Goal: Transaction & Acquisition: Purchase product/service

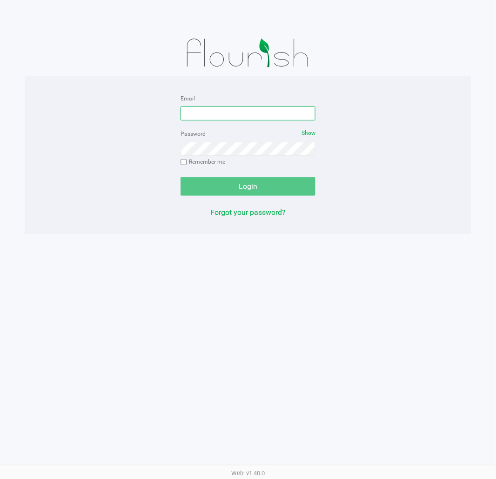
click at [218, 116] on input "Email" at bounding box center [247, 113] width 135 height 14
click at [221, 110] on input "[EMAIL_ADDRESS][DOMAIN_NAME]" at bounding box center [247, 113] width 135 height 14
type input "[EMAIL_ADDRESS][DOMAIN_NAME]"
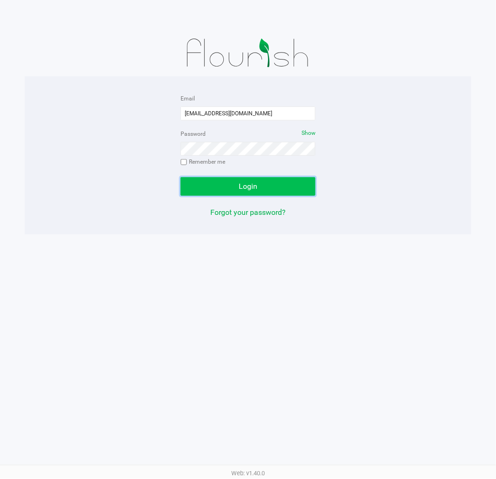
drag, startPoint x: 290, startPoint y: 187, endPoint x: 299, endPoint y: 186, distance: 9.4
click at [290, 187] on button "Login" at bounding box center [247, 186] width 135 height 19
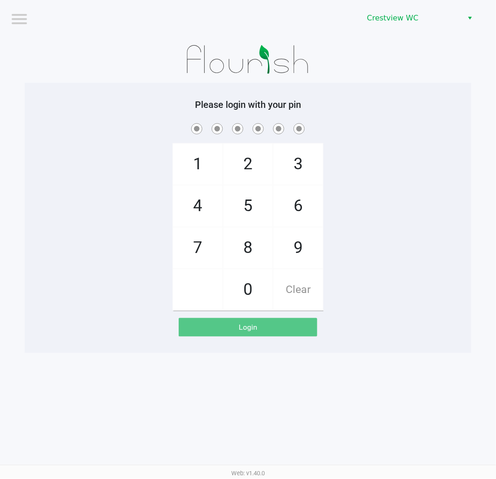
click at [344, 235] on div "1 4 7 2 5 8 0 3 6 9 Clear" at bounding box center [248, 215] width 446 height 189
checkbox input "true"
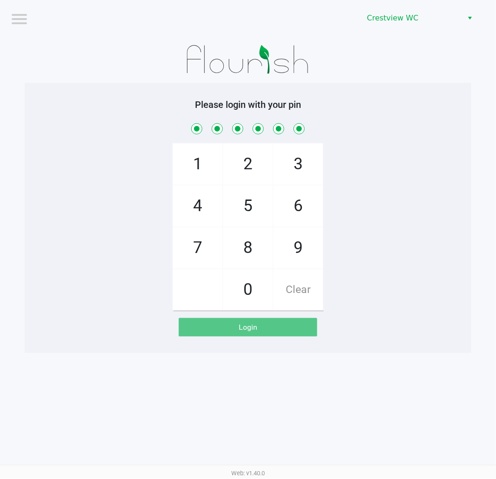
checkbox input "true"
checkbox input "false"
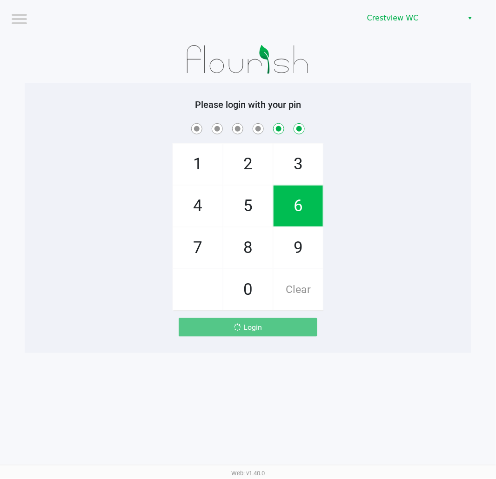
checkbox input "false"
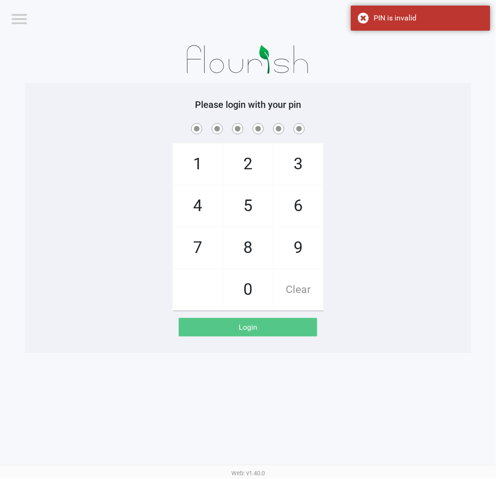
click at [364, 236] on div "1 4 7 2 5 8 0 3 6 9 Clear" at bounding box center [248, 215] width 446 height 189
checkbox input "true"
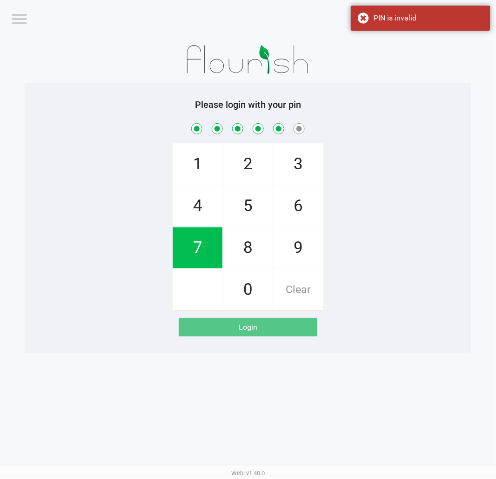
checkbox input "true"
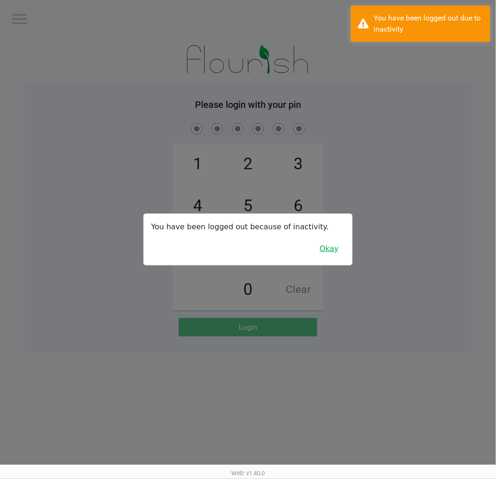
click at [333, 251] on button "Okay" at bounding box center [328, 249] width 31 height 18
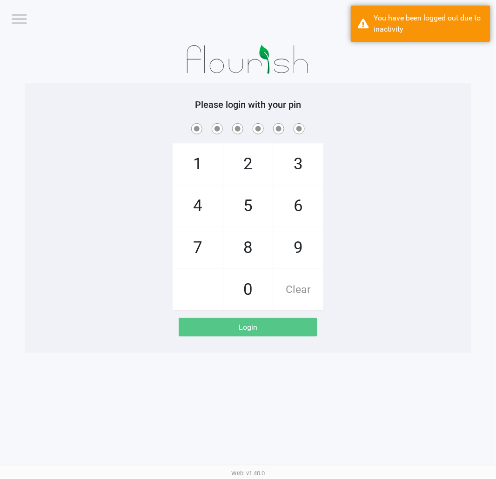
drag, startPoint x: 359, startPoint y: 238, endPoint x: 371, endPoint y: 235, distance: 12.4
click at [359, 238] on div "1 4 7 2 5 8 0 3 6 9 Clear" at bounding box center [248, 215] width 446 height 189
checkbox input "true"
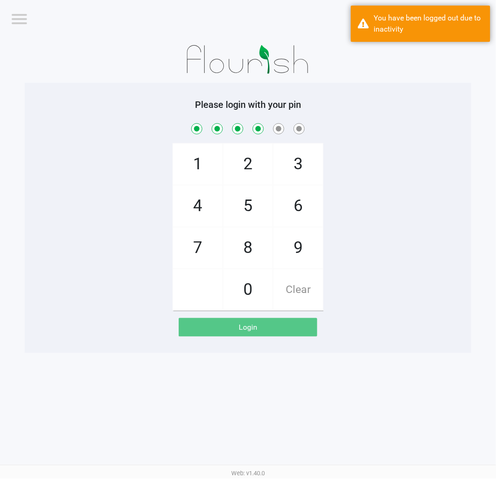
checkbox input "true"
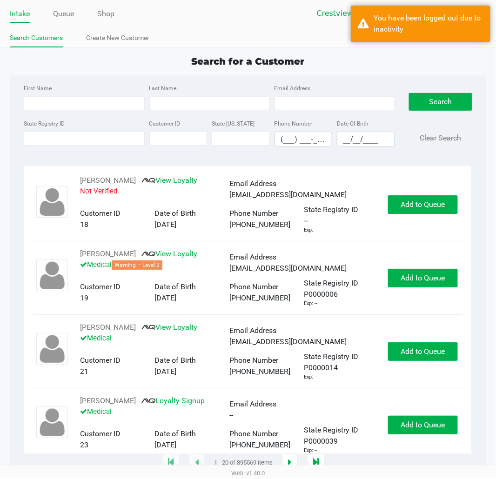
click at [313, 76] on div "First Name Last Name Email Address State Registry ID Customer ID State [US_STAT…" at bounding box center [248, 118] width 462 height 86
click at [206, 25] on div "Intake Queue Shop Crestview WC [PERSON_NAME] Search Customers Create New Custom…" at bounding box center [248, 23] width 496 height 47
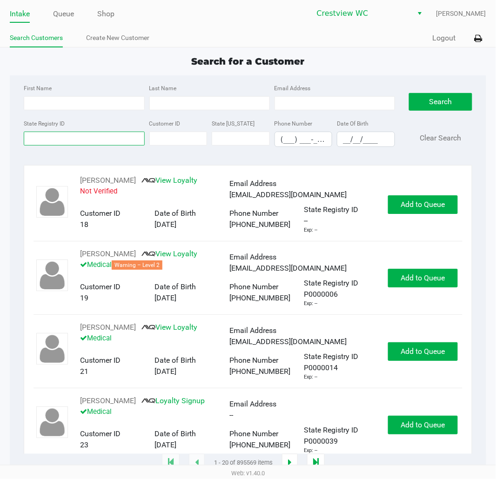
click at [122, 140] on input "State Registry ID" at bounding box center [84, 139] width 120 height 14
click at [491, 152] on app-all-customers "Search for a Customer First Name Last Name Email Address State Registry ID Cust…" at bounding box center [248, 258] width 496 height 409
click at [100, 142] on input "State Registry ID" at bounding box center [84, 139] width 120 height 14
click at [97, 139] on input "State Registry ID" at bounding box center [84, 139] width 120 height 14
click at [69, 139] on input "State Registry ID" at bounding box center [84, 139] width 120 height 14
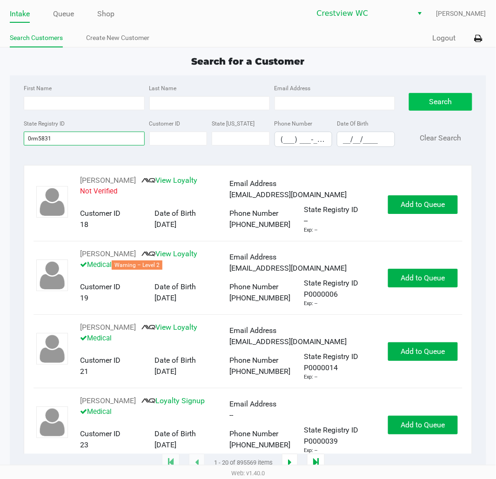
type input "0rm5831"
click at [451, 107] on button "Search" at bounding box center [440, 102] width 63 height 18
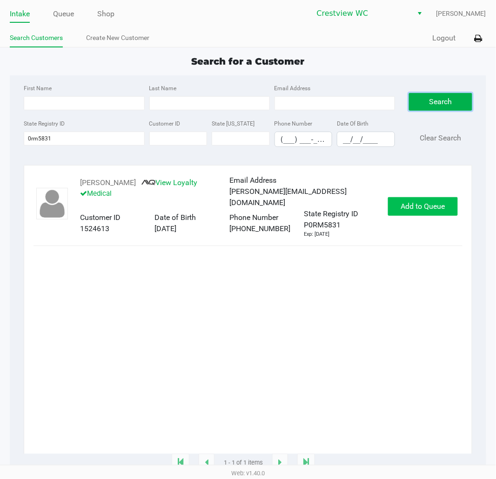
click at [436, 206] on span "Add to Queue" at bounding box center [422, 206] width 44 height 9
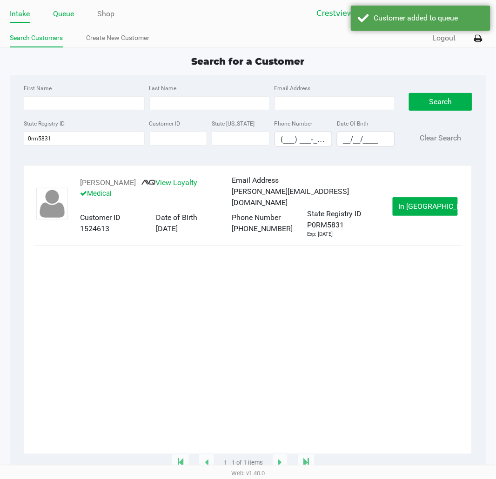
click at [59, 15] on link "Queue" at bounding box center [63, 13] width 21 height 13
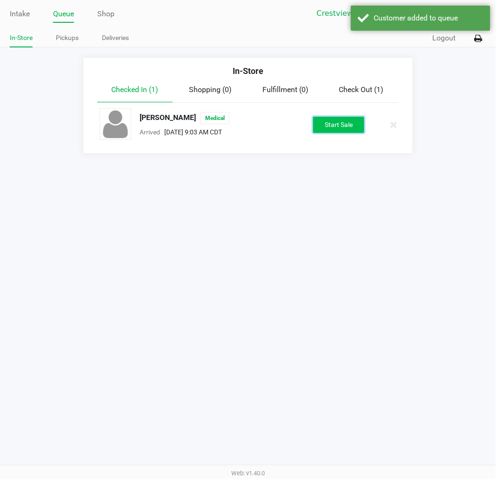
click at [351, 127] on button "Start Sale" at bounding box center [338, 125] width 51 height 16
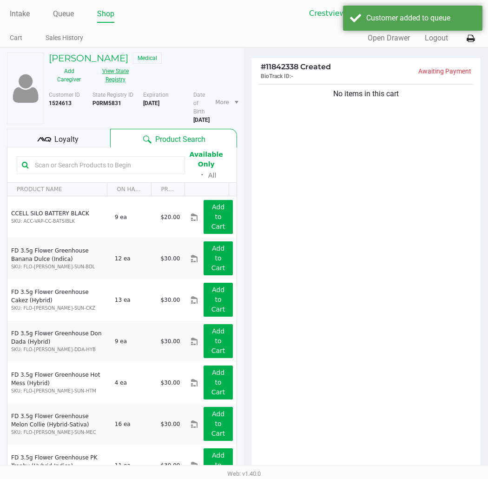
click at [120, 75] on button "View State Registry" at bounding box center [112, 75] width 46 height 23
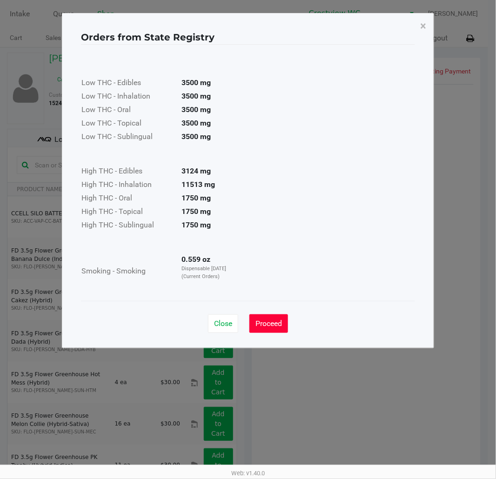
click at [275, 321] on span "Proceed" at bounding box center [268, 323] width 26 height 9
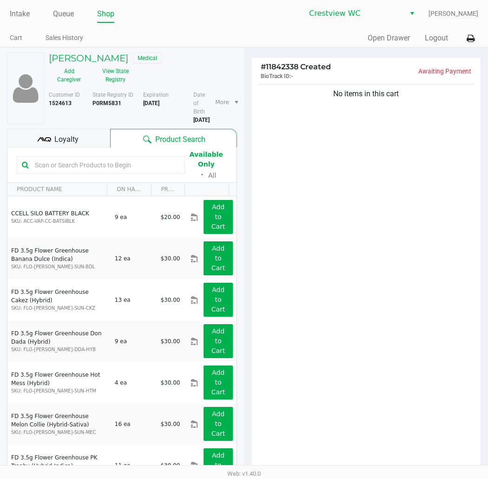
click at [371, 309] on div "Close Proceed" at bounding box center [244, 297] width 334 height 38
click at [146, 163] on input "text" at bounding box center [105, 165] width 149 height 14
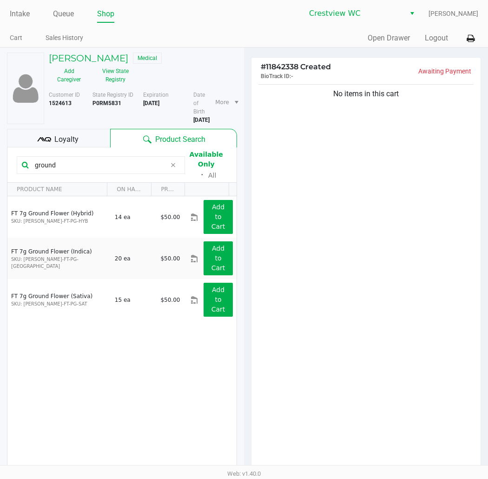
type input "ground"
click at [174, 338] on div "FT 7g Ground Flower (Hybrid) SKU: [PERSON_NAME]-FT-PG-HYB 14 ea $50.00 Add to C…" at bounding box center [121, 335] width 229 height 278
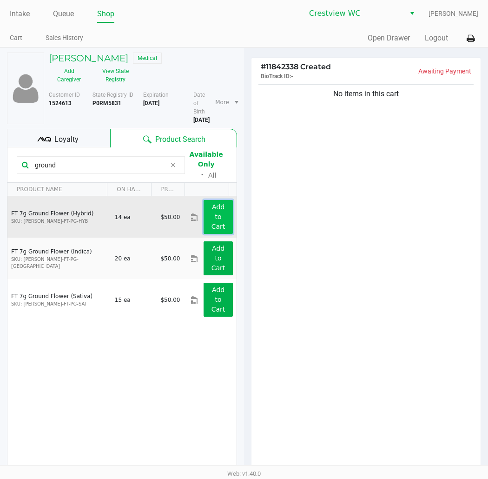
click at [215, 211] on app-button-loader "Add to Cart" at bounding box center [219, 216] width 14 height 27
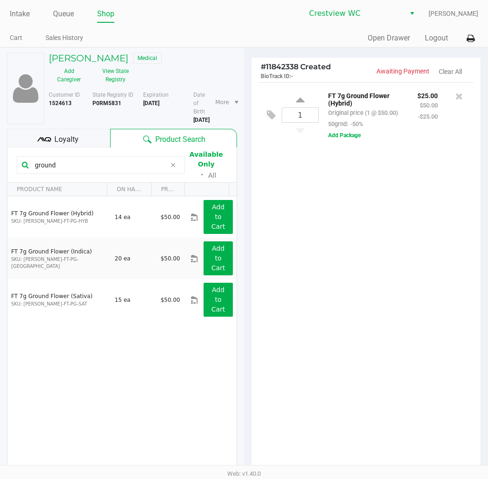
click at [303, 198] on div "1 FT 7g Ground Flower (Hybrid) Original price (1 @ $50.00) 50grnd: -50% $25.00 …" at bounding box center [366, 276] width 229 height 389
click at [302, 100] on icon at bounding box center [300, 102] width 8 height 12
type input "2"
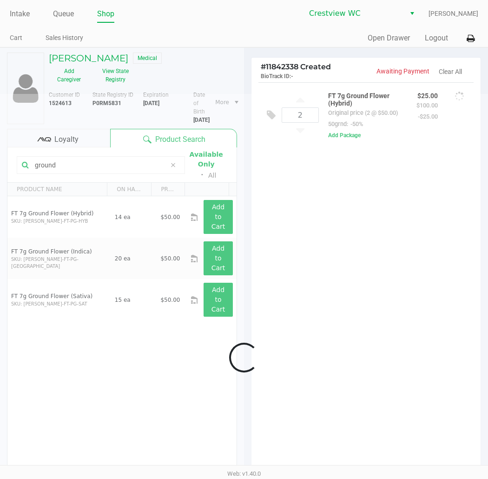
click at [358, 246] on div at bounding box center [244, 357] width 488 height 527
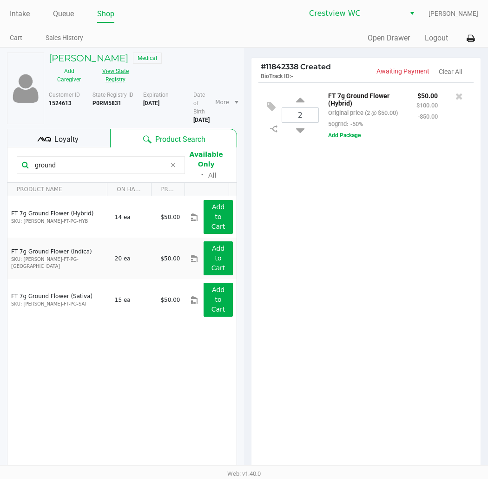
click at [122, 81] on button "View State Registry" at bounding box center [112, 75] width 46 height 23
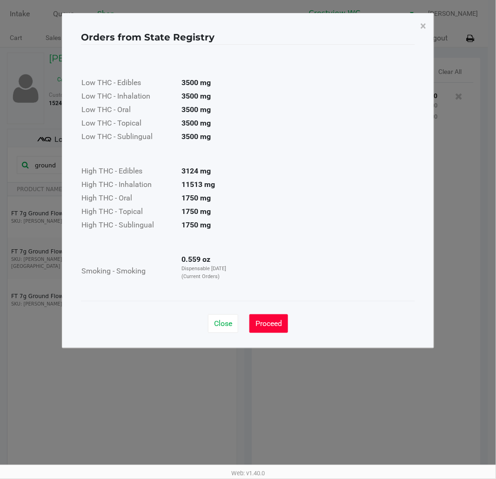
click at [286, 327] on button "Proceed" at bounding box center [268, 323] width 39 height 19
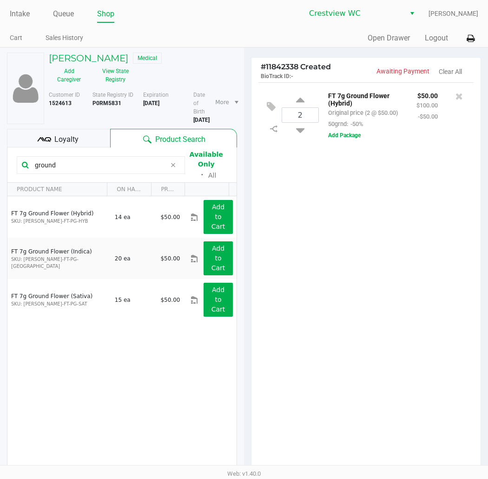
click at [292, 328] on ngb-modal-window "Orders from State Registry × Low THC - Edibles 3500 mg Low THC - Inhalation 350…" at bounding box center [244, 239] width 488 height 479
click at [109, 77] on button "View State Registry" at bounding box center [112, 75] width 46 height 23
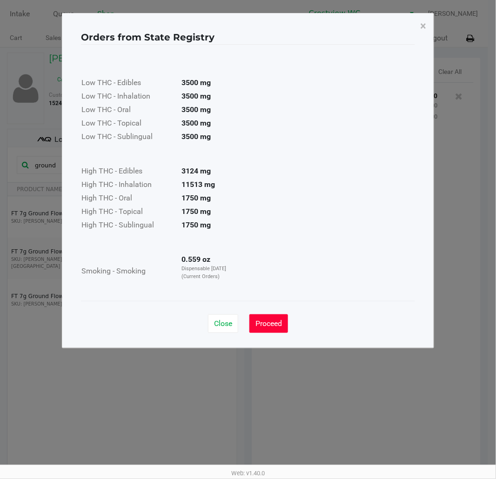
click at [272, 319] on span "Proceed" at bounding box center [268, 323] width 26 height 9
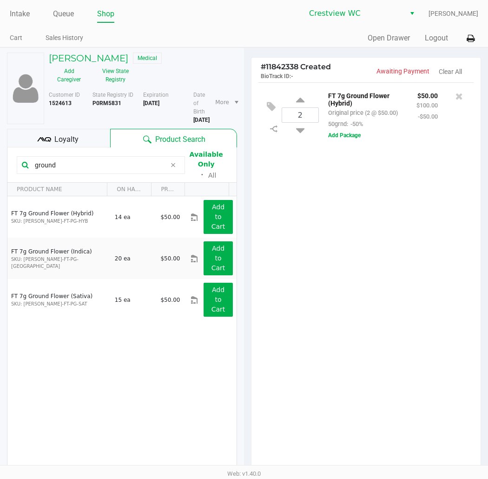
click at [123, 163] on input "ground" at bounding box center [98, 165] width 135 height 14
click at [352, 238] on div "2 FT 7g Ground Flower (Hybrid) Original price (2 @ $50.00) 50grnd: -50% $50.00 …" at bounding box center [366, 276] width 229 height 389
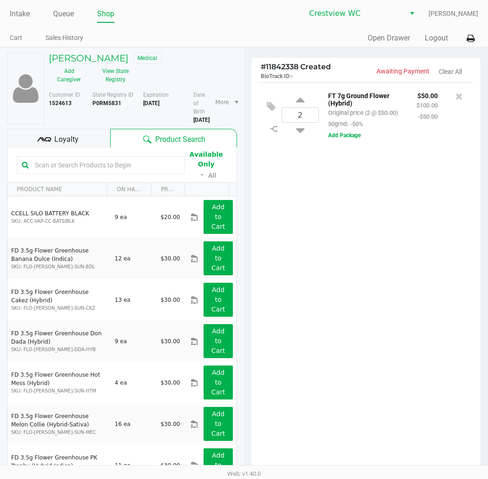
click at [359, 314] on div "2 FT 7g Ground Flower (Hybrid) Original price (2 @ $50.00) 50grnd: -50% $50.00 …" at bounding box center [366, 276] width 229 height 389
click at [114, 77] on button "View State Registry" at bounding box center [112, 75] width 46 height 23
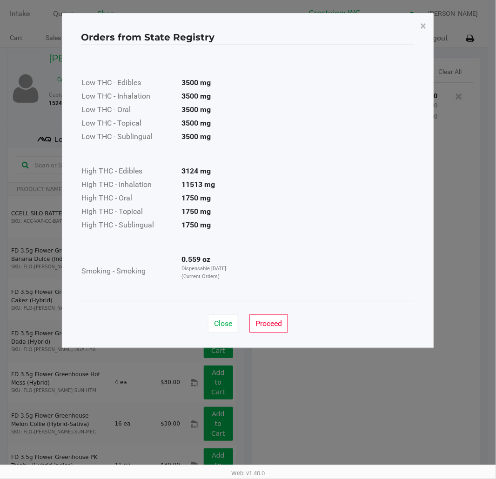
click at [279, 327] on span "Proceed" at bounding box center [268, 323] width 26 height 9
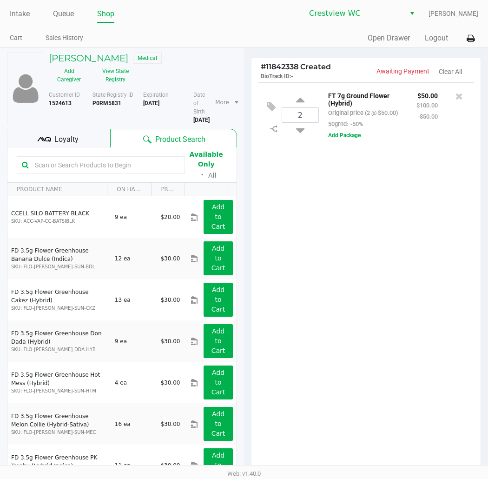
click at [359, 300] on div "Close Proceed" at bounding box center [244, 297] width 334 height 38
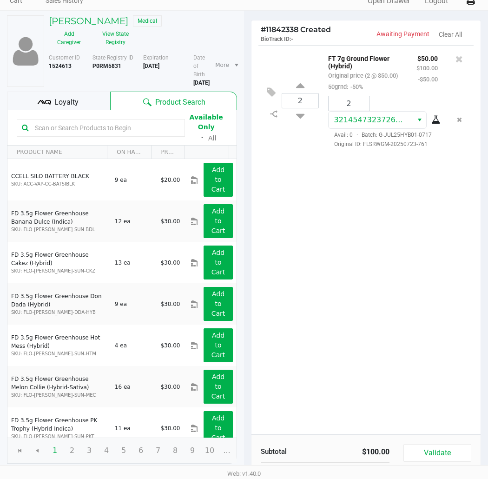
scroll to position [96, 0]
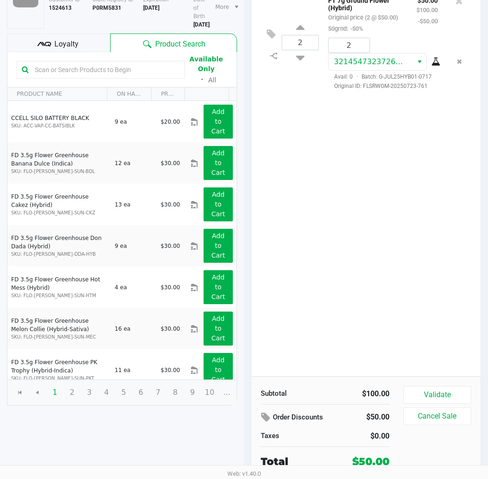
click at [463, 188] on div "2 FT 7g Ground Flower (Hybrid) Original price (2 @ $50.00) 50grnd: -50% $50.00 …" at bounding box center [366, 181] width 229 height 389
click at [448, 387] on button "Validate" at bounding box center [438, 395] width 68 height 18
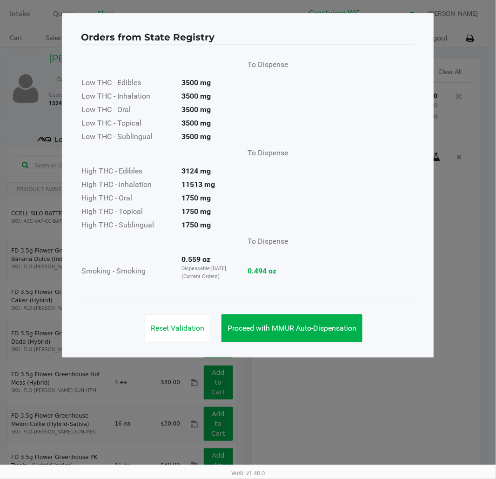
click at [296, 338] on button "Proceed with MMUR Auto-Dispensation" at bounding box center [291, 328] width 141 height 28
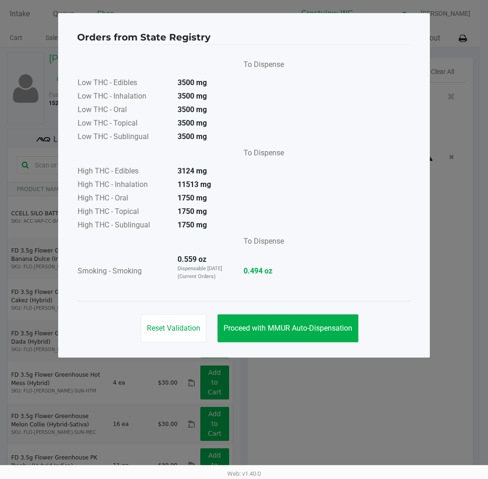
click at [374, 349] on ngb-modal-window "Orders from State Registry To Dispense Low THC - Edibles 3500 mg Low THC - Inha…" at bounding box center [244, 239] width 488 height 479
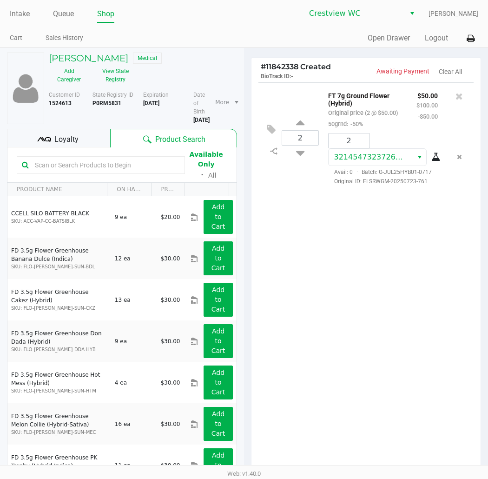
click at [134, 146] on div "Product Search" at bounding box center [173, 138] width 127 height 19
click at [147, 167] on input "text" at bounding box center [105, 165] width 149 height 14
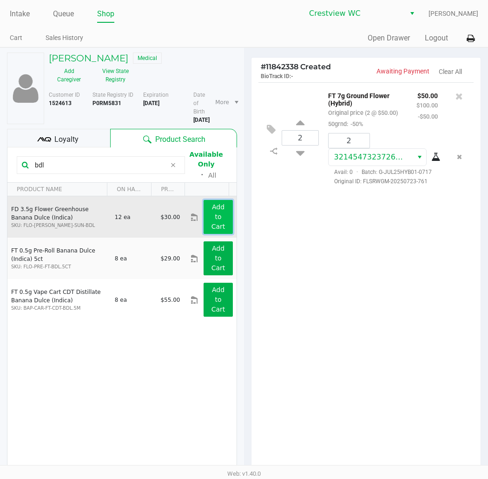
click at [207, 215] on button "Add to Cart" at bounding box center [218, 217] width 29 height 34
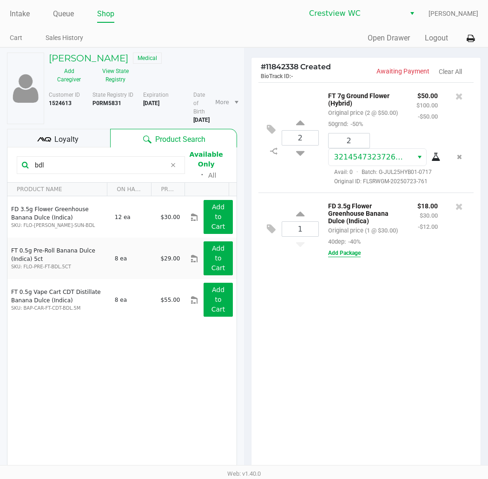
click at [338, 257] on button "Add Package" at bounding box center [344, 253] width 33 height 8
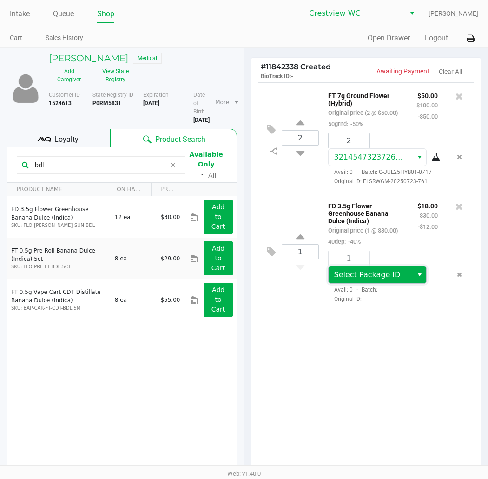
click at [401, 270] on span "Select Package ID" at bounding box center [367, 274] width 66 height 9
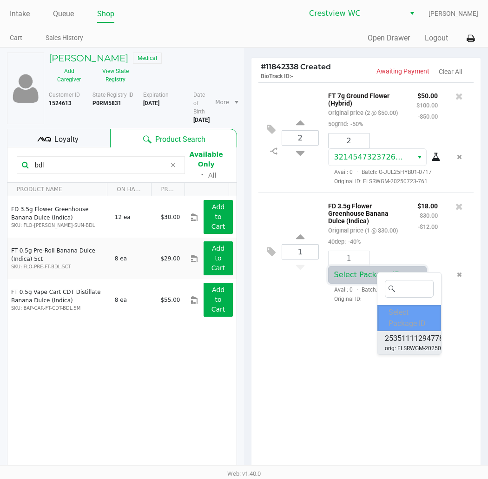
click at [407, 340] on span "2535111129477822" at bounding box center [418, 338] width 67 height 11
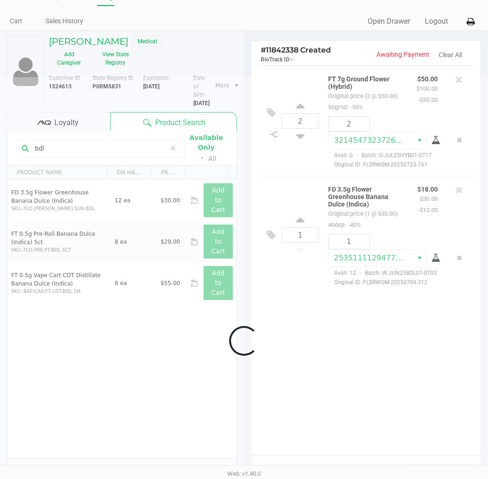
scroll to position [96, 0]
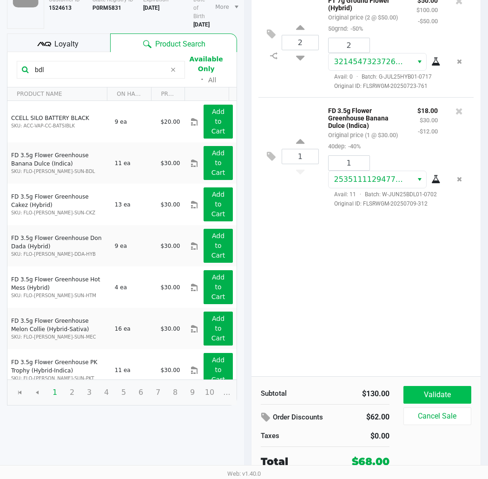
click at [452, 398] on button "Validate" at bounding box center [438, 395] width 68 height 18
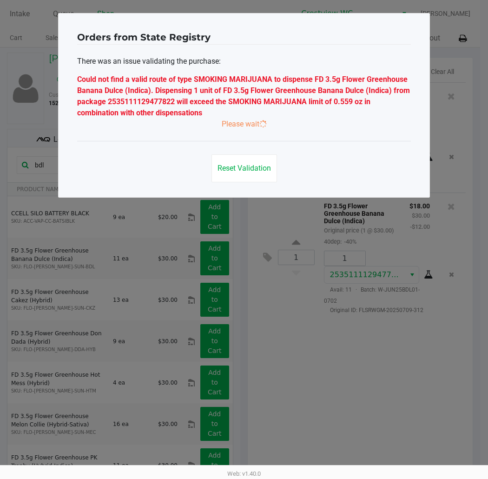
scroll to position [0, 0]
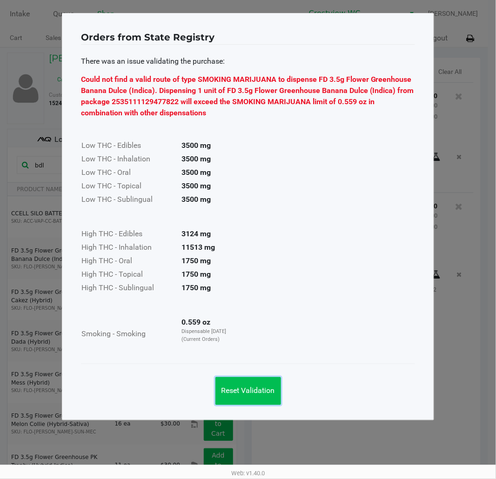
click at [254, 384] on button "Reset Validation" at bounding box center [248, 391] width 66 height 28
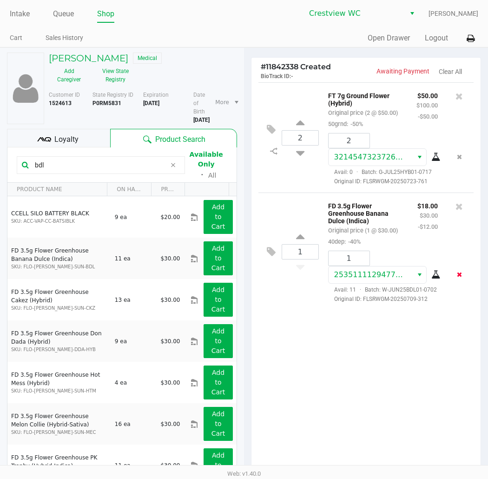
click at [459, 278] on icon "Remove the package from the orderLine" at bounding box center [459, 274] width 5 height 7
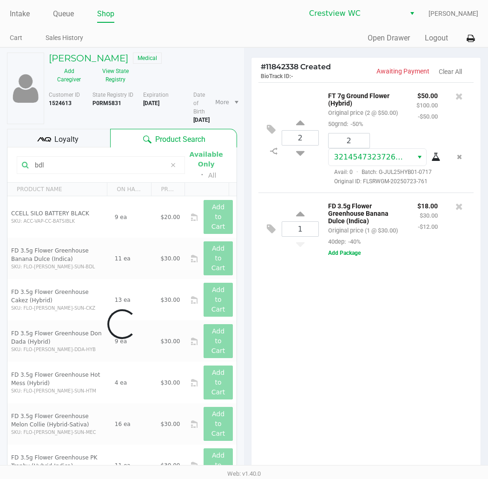
click at [459, 208] on icon at bounding box center [459, 206] width 7 height 9
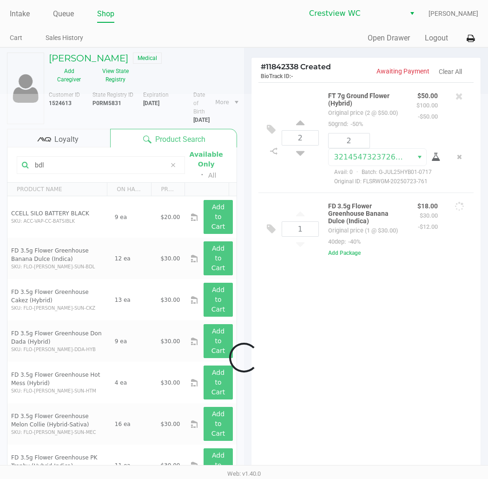
click at [388, 332] on div at bounding box center [244, 357] width 488 height 527
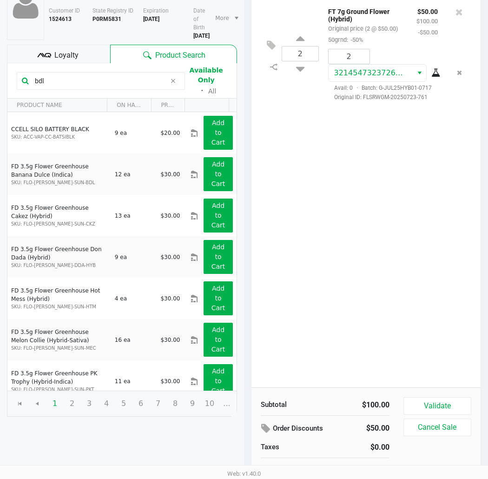
scroll to position [96, 0]
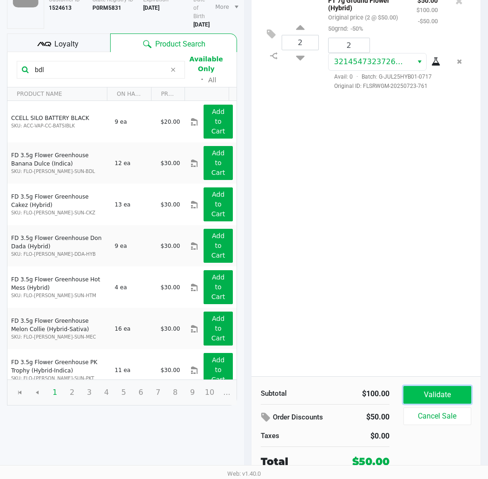
click at [447, 389] on button "Validate" at bounding box center [438, 395] width 68 height 18
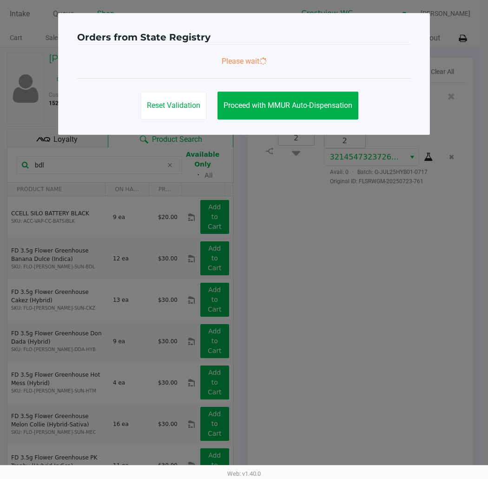
scroll to position [0, 0]
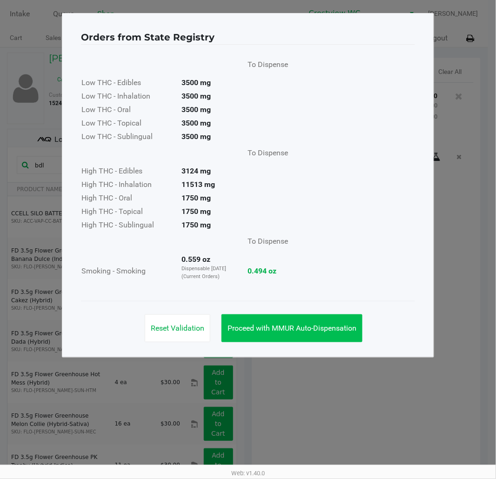
click at [303, 316] on button "Proceed with MMUR Auto-Dispensation" at bounding box center [291, 328] width 141 height 28
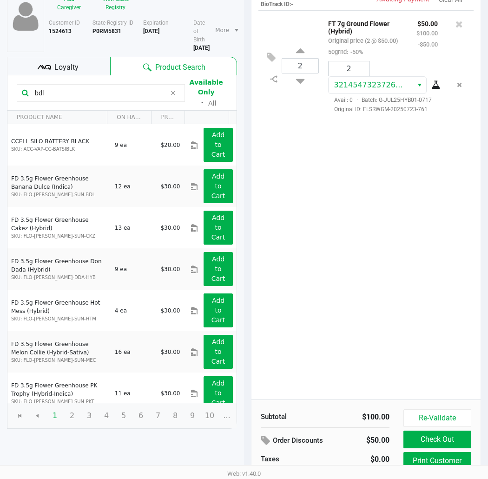
scroll to position [106, 0]
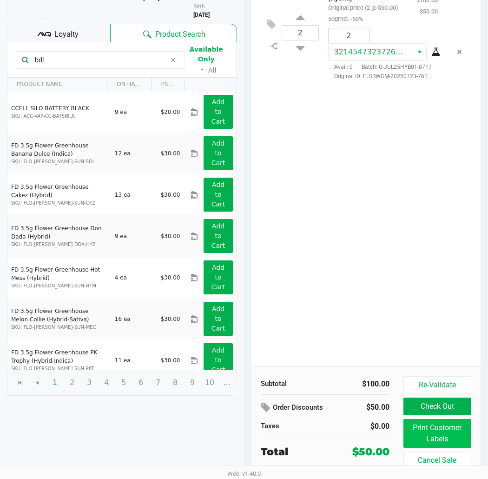
click at [443, 432] on button "Print Customer Labels" at bounding box center [438, 433] width 68 height 29
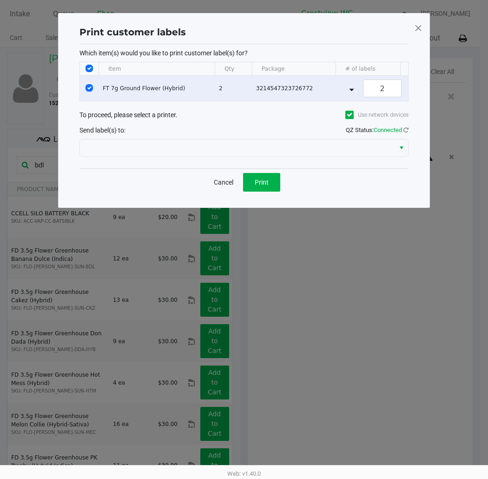
scroll to position [0, 0]
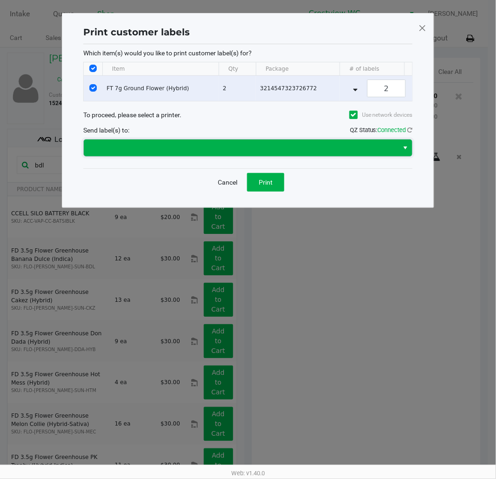
click at [231, 151] on span at bounding box center [241, 147] width 304 height 11
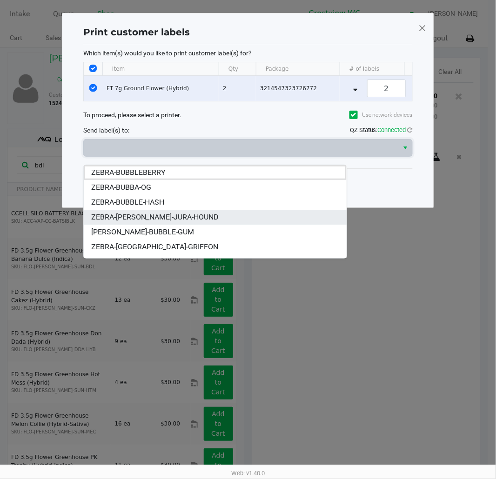
click at [168, 215] on span "ZEBRA-[PERSON_NAME]-JURA-HOUND" at bounding box center [154, 217] width 127 height 11
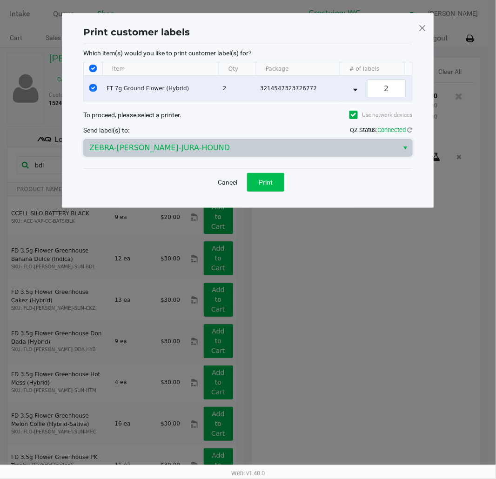
click at [268, 186] on span "Print" at bounding box center [265, 182] width 14 height 7
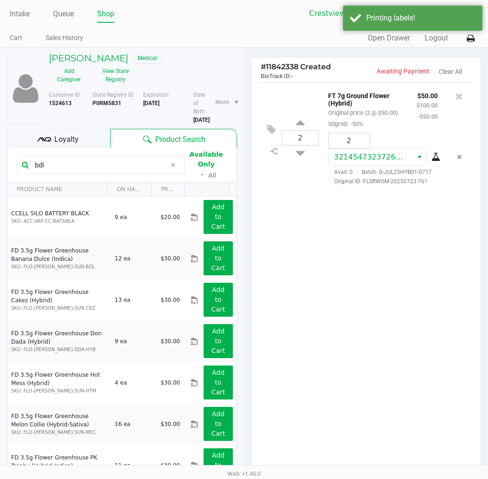
click at [126, 164] on input "bdl" at bounding box center [98, 165] width 135 height 14
type input "b"
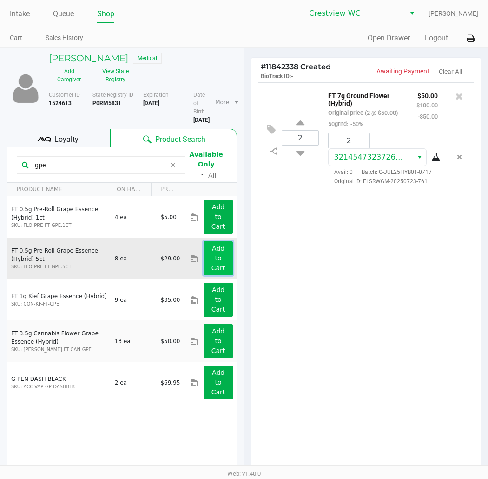
click at [212, 268] on app-button-loader "Add to Cart" at bounding box center [219, 258] width 14 height 27
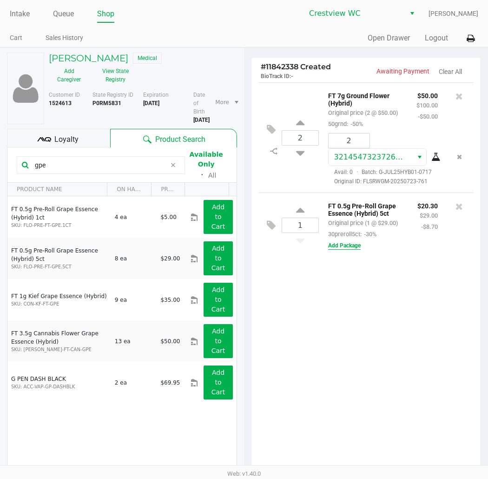
click at [344, 248] on button "Add Package" at bounding box center [344, 245] width 33 height 8
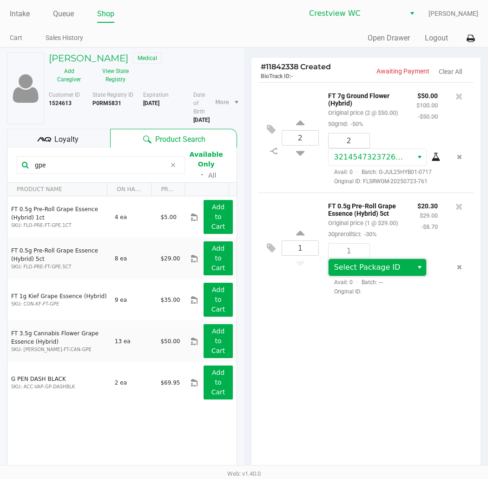
click at [401, 263] on span "Select Package ID" at bounding box center [367, 267] width 66 height 9
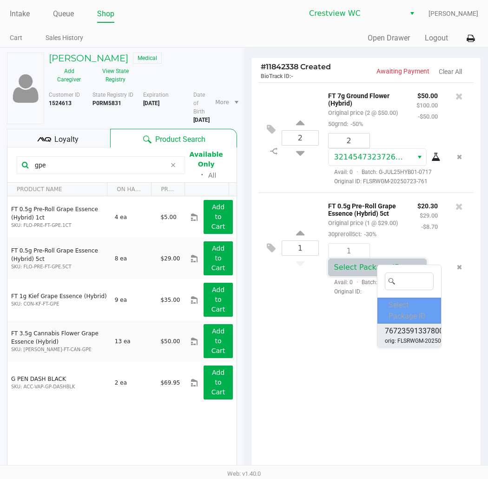
click at [416, 329] on span "7672359133780034" at bounding box center [418, 330] width 67 height 11
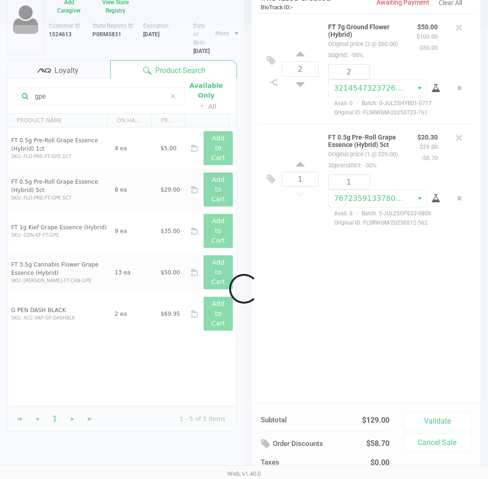
scroll to position [96, 0]
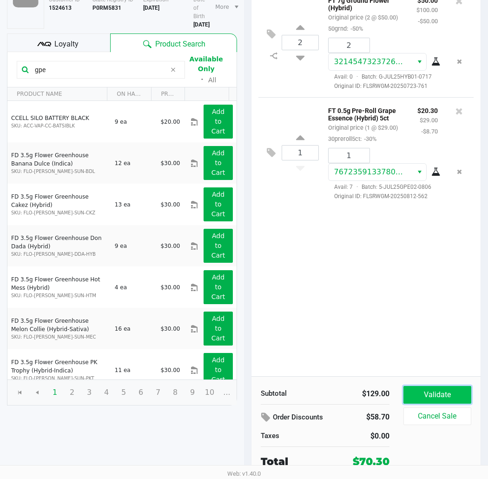
click at [422, 387] on button "Validate" at bounding box center [438, 395] width 68 height 18
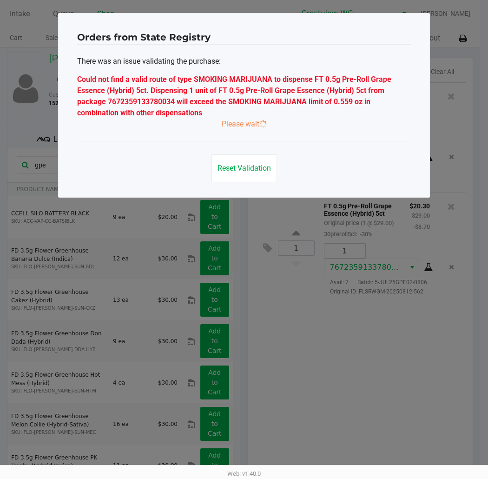
scroll to position [0, 0]
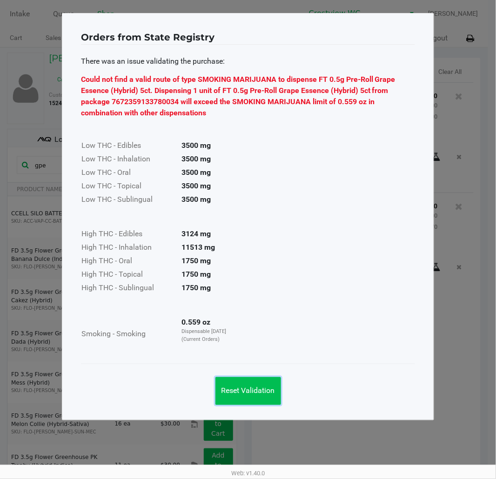
drag, startPoint x: 231, startPoint y: 391, endPoint x: 461, endPoint y: 322, distance: 239.8
click at [232, 391] on span "Reset Validation" at bounding box center [247, 390] width 53 height 9
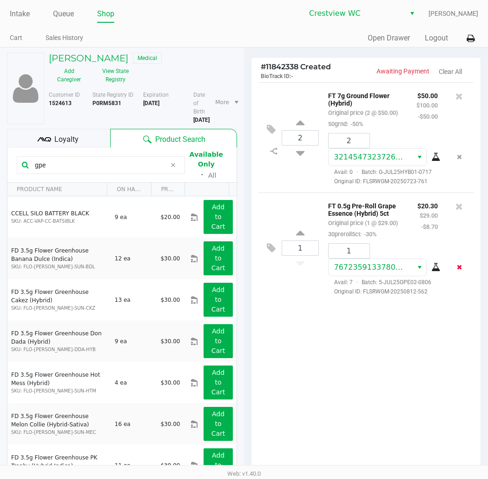
click at [464, 272] on button "Remove the package from the orderLine" at bounding box center [459, 266] width 13 height 17
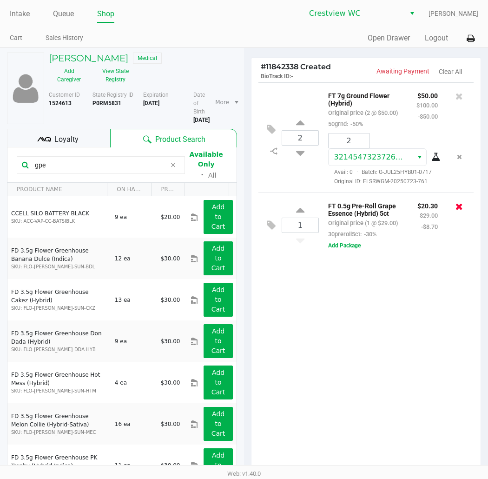
click at [457, 211] on icon at bounding box center [459, 206] width 7 height 9
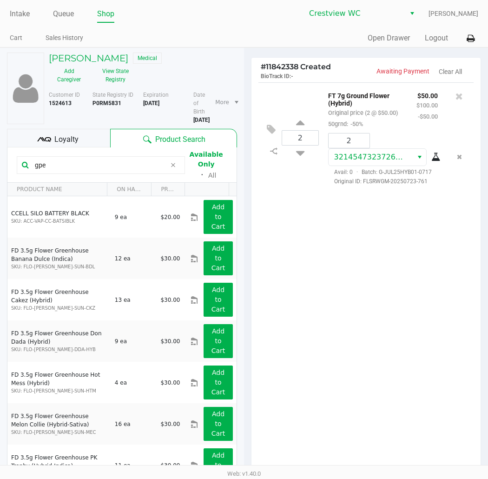
click at [114, 166] on input "gpe" at bounding box center [98, 165] width 135 height 14
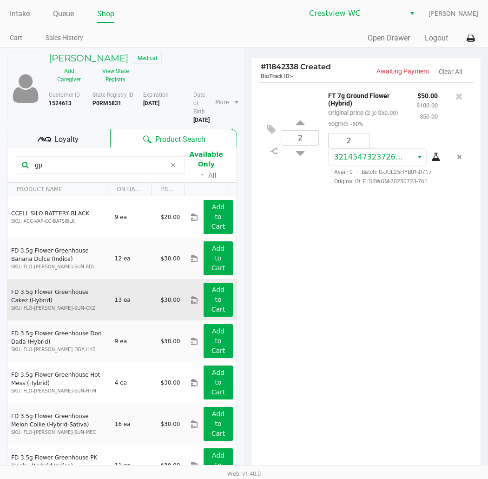
type input "g"
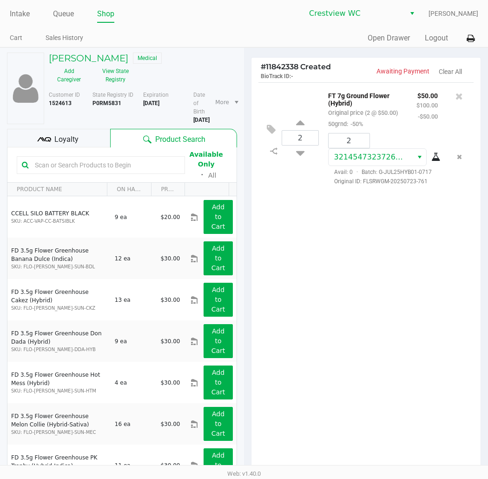
click at [100, 146] on div "Loyalty" at bounding box center [58, 138] width 103 height 19
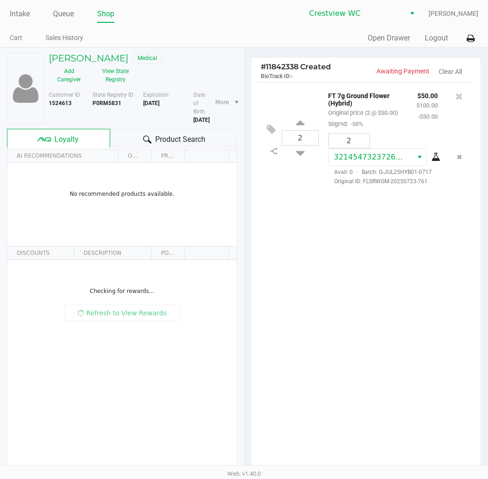
click at [132, 138] on div "Product Search" at bounding box center [173, 138] width 127 height 19
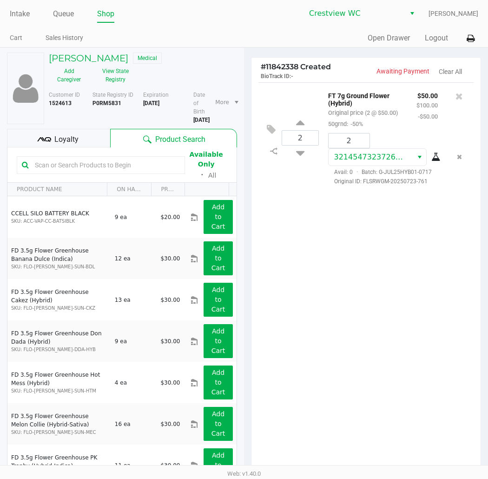
click at [109, 163] on input "text" at bounding box center [105, 165] width 149 height 14
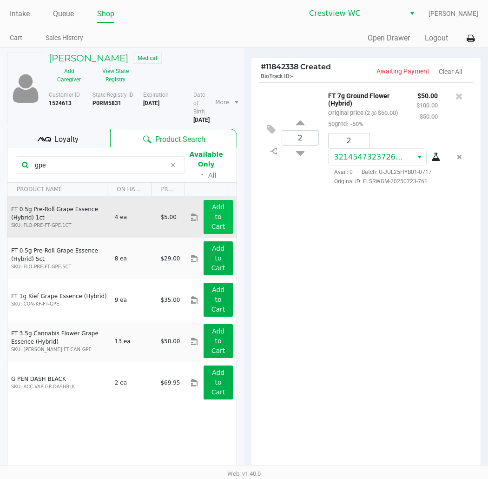
type input "gpe"
click at [204, 218] on button "Add to Cart" at bounding box center [218, 217] width 29 height 34
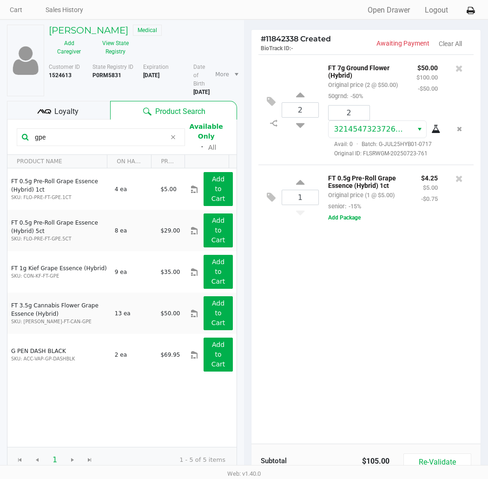
scroll to position [115, 0]
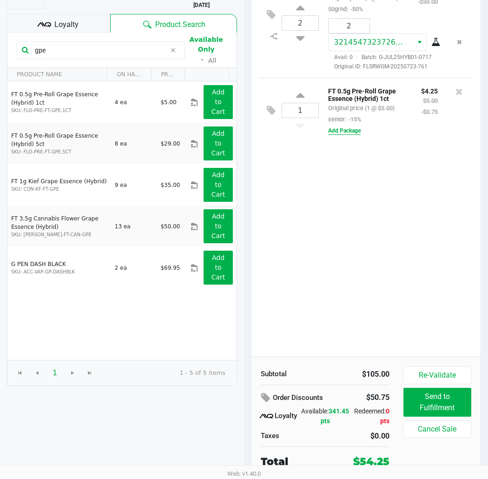
click at [349, 135] on button "Add Package" at bounding box center [344, 130] width 33 height 8
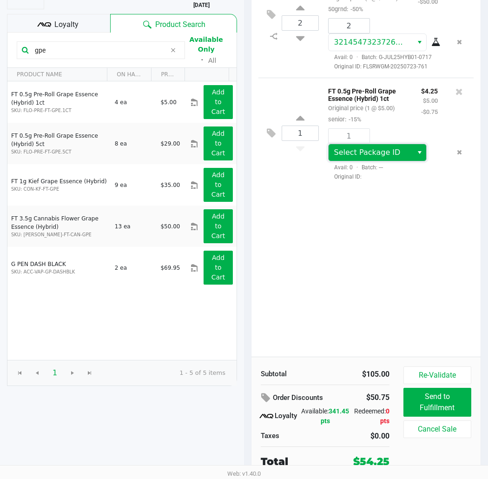
click at [401, 148] on span "Select Package ID" at bounding box center [367, 152] width 66 height 9
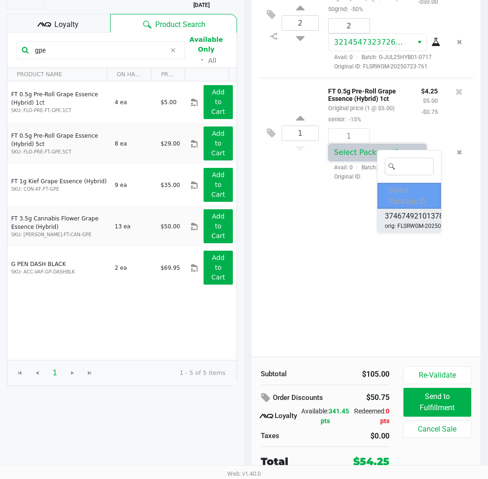
click at [415, 214] on span "3746749210137891" at bounding box center [418, 216] width 67 height 11
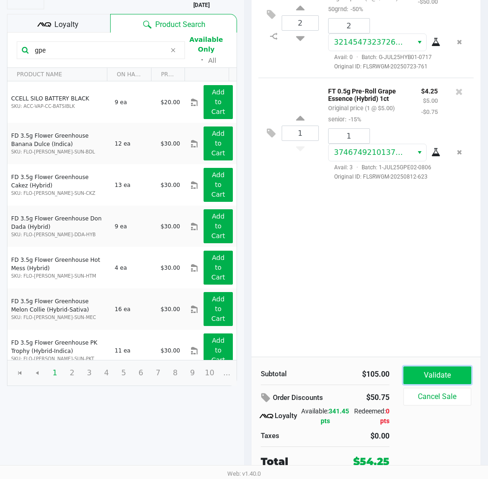
click at [428, 377] on button "Validate" at bounding box center [438, 375] width 68 height 18
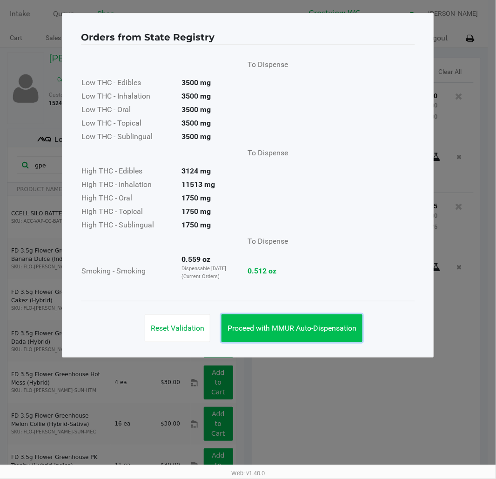
click at [326, 326] on span "Proceed with MMUR Auto-Dispensation" at bounding box center [291, 328] width 129 height 9
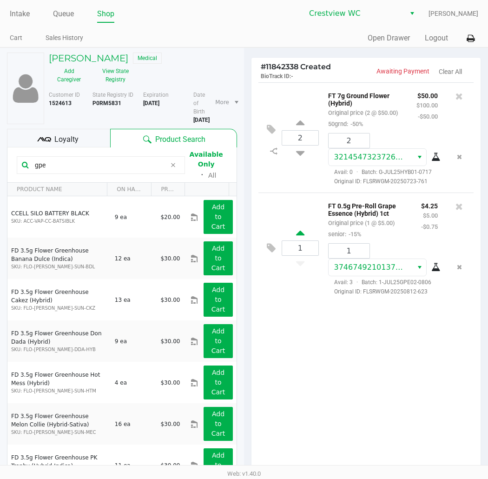
click at [302, 238] on icon at bounding box center [300, 235] width 8 height 12
type input "2"
click at [358, 254] on input "1" at bounding box center [349, 251] width 41 height 14
type input "2"
click at [313, 324] on div "[PERSON_NAME] Medical Add Caregiver View State Registry Customer ID 1524613 Sta…" at bounding box center [244, 320] width 488 height 546
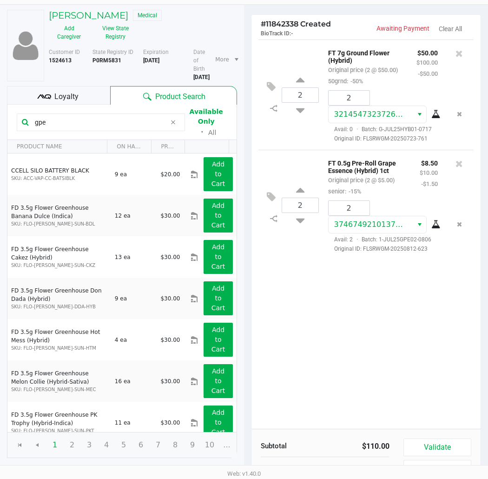
scroll to position [115, 0]
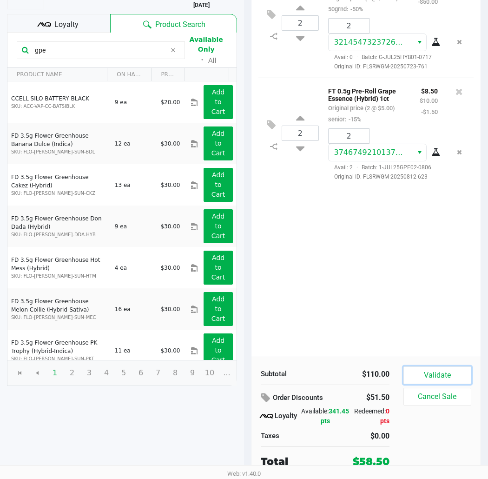
click at [424, 371] on button "Validate" at bounding box center [438, 375] width 68 height 18
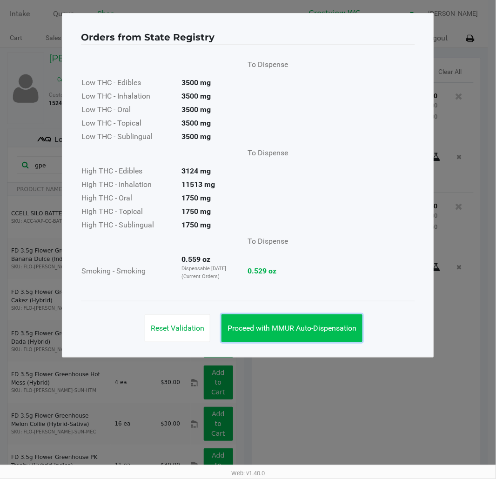
click at [324, 322] on button "Proceed with MMUR Auto-Dispensation" at bounding box center [291, 328] width 141 height 28
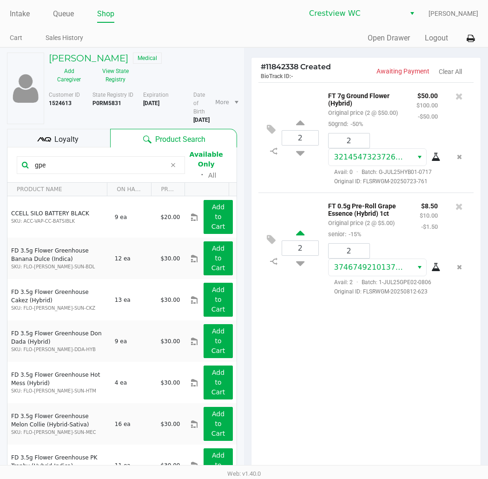
click at [300, 236] on icon at bounding box center [300, 235] width 8 height 12
type input "3"
click at [356, 256] on input "2" at bounding box center [349, 251] width 41 height 14
type input "3"
click at [364, 389] on div "[PERSON_NAME] Medical Add Caregiver View State Registry Customer ID 1524613 Sta…" at bounding box center [244, 320] width 488 height 546
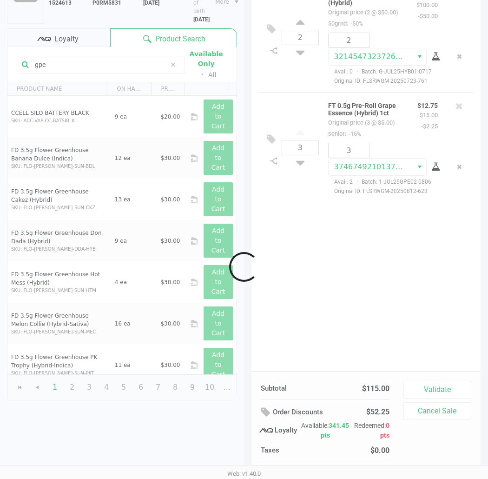
scroll to position [115, 0]
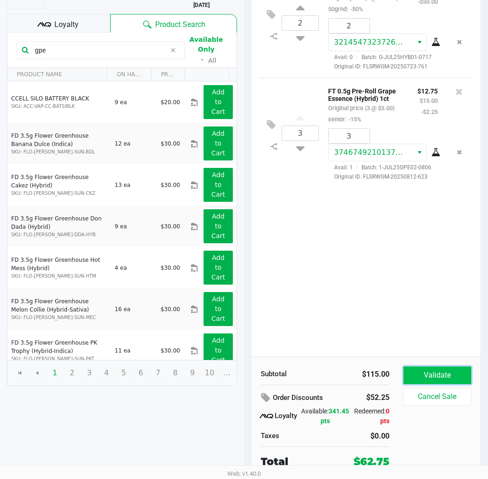
click at [436, 374] on button "Validate" at bounding box center [438, 375] width 68 height 18
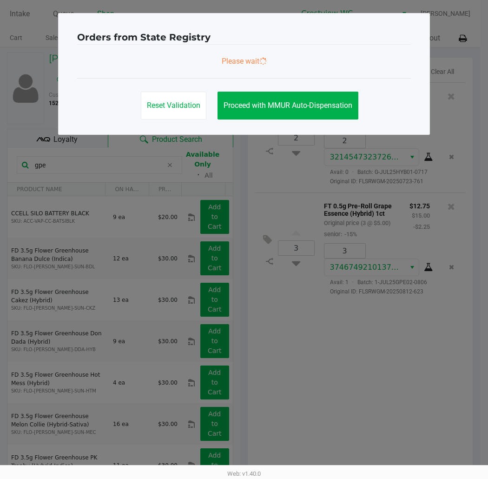
scroll to position [0, 0]
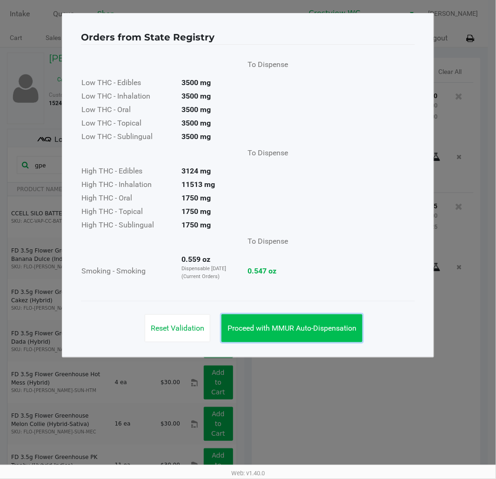
click at [303, 325] on span "Proceed with MMUR Auto-Dispensation" at bounding box center [291, 328] width 129 height 9
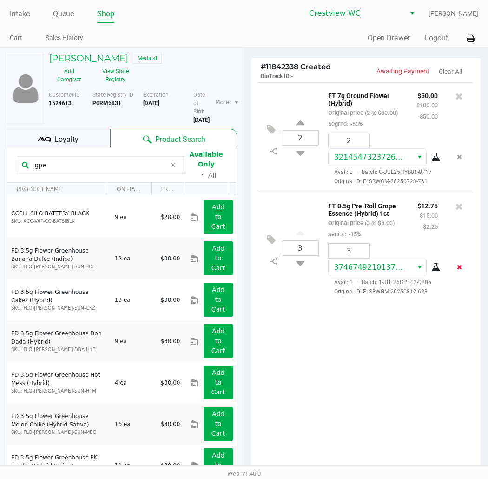
click at [456, 268] on button "Remove the package from the orderLine" at bounding box center [459, 266] width 13 height 17
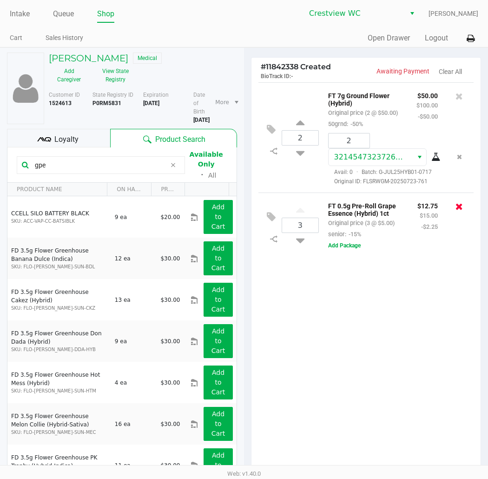
click at [457, 211] on icon at bounding box center [459, 206] width 7 height 9
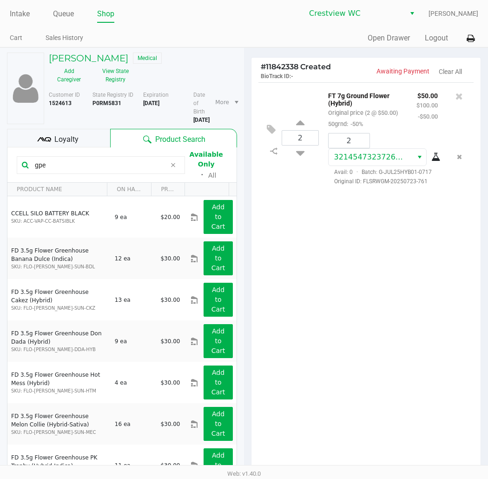
click at [133, 170] on input "gpe" at bounding box center [98, 165] width 135 height 14
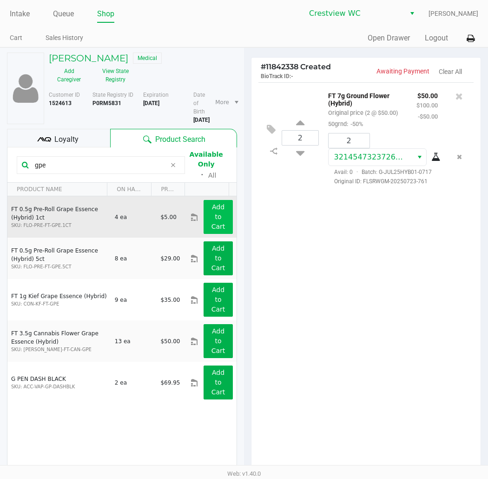
click at [205, 215] on button "Add to Cart" at bounding box center [218, 217] width 29 height 34
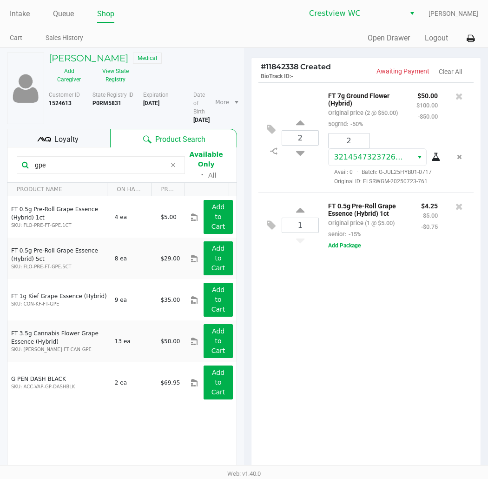
click at [87, 166] on input "gpe" at bounding box center [98, 165] width 135 height 14
type input "g"
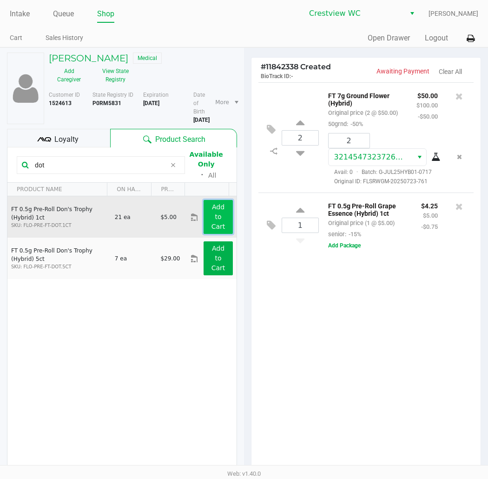
click at [212, 215] on app-button-loader "Add to Cart" at bounding box center [219, 216] width 14 height 27
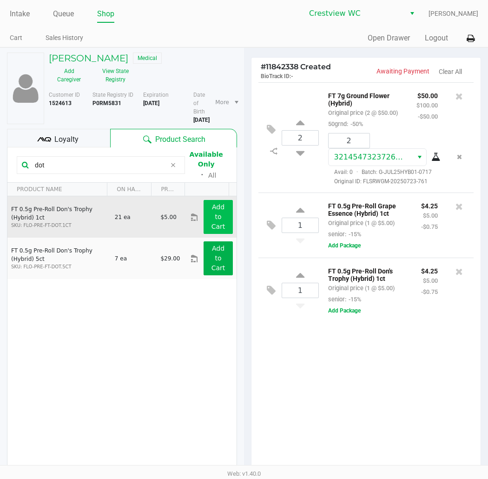
click at [59, 164] on input "dot" at bounding box center [98, 165] width 135 height 14
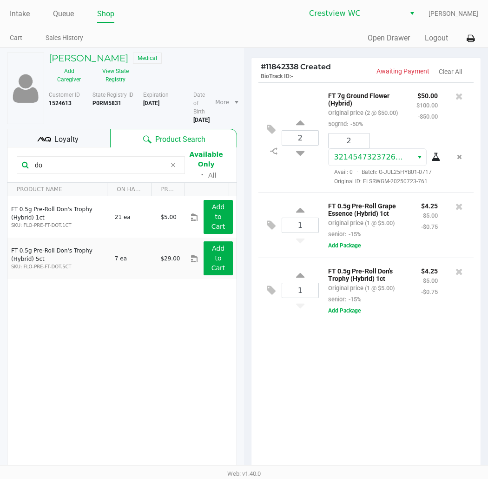
type input "d"
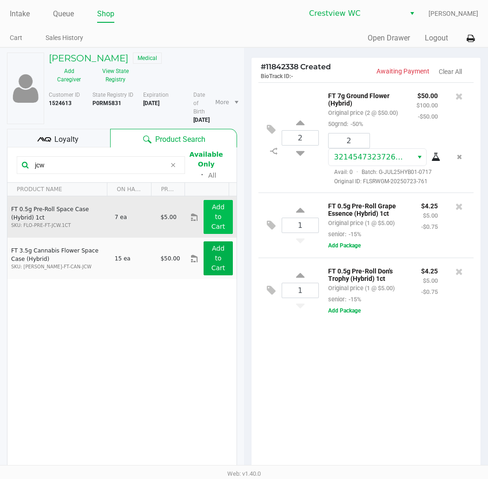
type input "jcw"
click at [219, 222] on button "Add to Cart" at bounding box center [218, 217] width 29 height 34
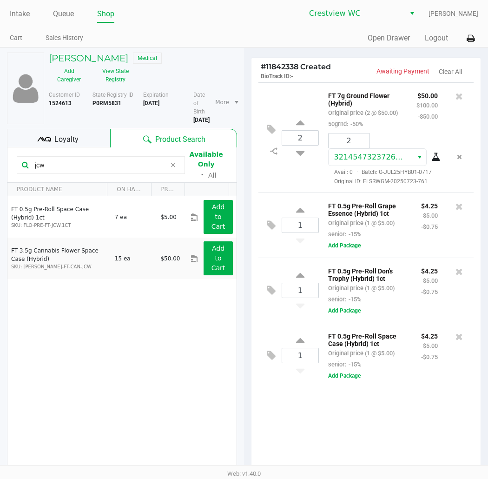
click at [298, 431] on div "2 FT 7g Ground Flower (Hybrid) Original price (2 @ $50.00) 50grnd: -50% $50.00 …" at bounding box center [366, 276] width 229 height 389
click at [289, 425] on div "2 FT 7g Ground Flower (Hybrid) Original price (2 @ $50.00) 50grnd: -50% $50.00 …" at bounding box center [366, 276] width 229 height 389
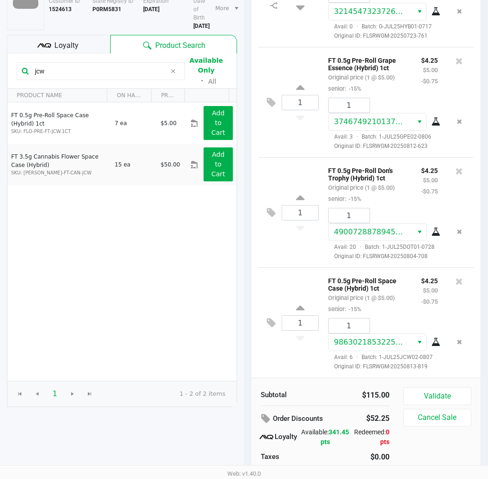
scroll to position [115, 0]
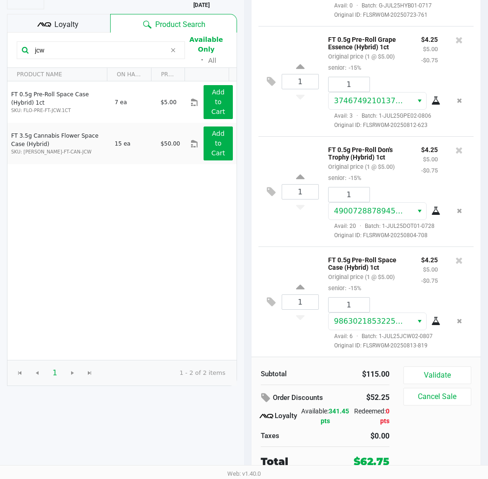
click at [450, 371] on button "Validate" at bounding box center [438, 375] width 68 height 18
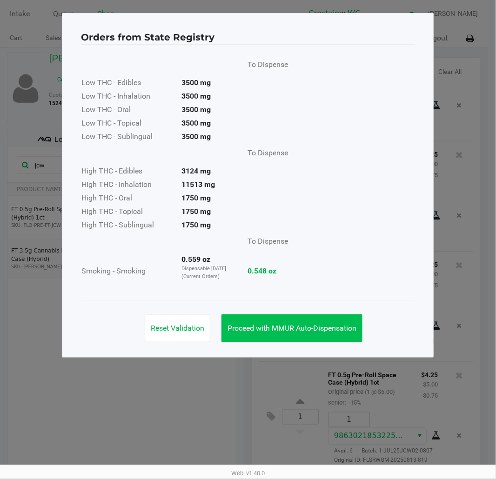
click at [276, 328] on span "Proceed with MMUR Auto-Dispensation" at bounding box center [291, 328] width 129 height 9
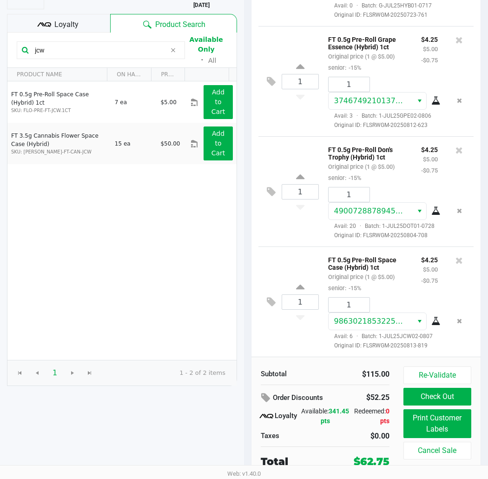
scroll to position [115, 0]
click at [443, 429] on button "Print Customer Labels" at bounding box center [438, 423] width 68 height 29
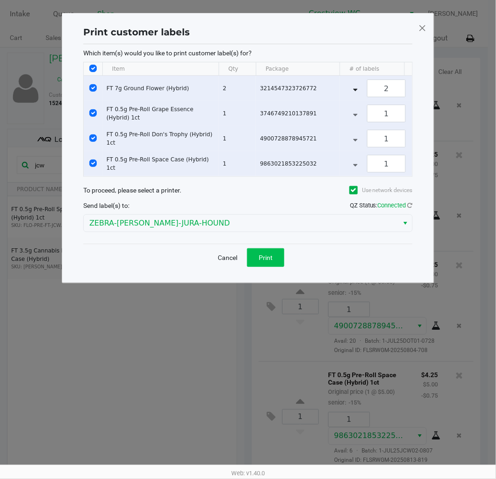
click at [271, 261] on span "Print" at bounding box center [265, 257] width 14 height 7
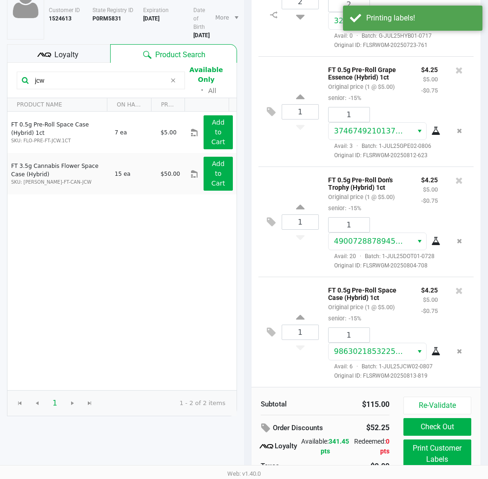
scroll to position [115, 0]
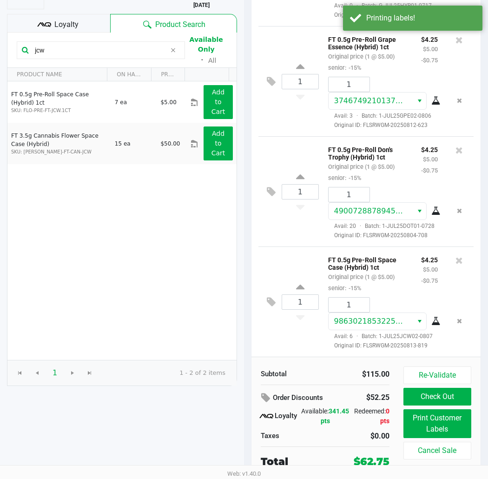
click at [79, 25] on div "Loyalty" at bounding box center [58, 23] width 103 height 19
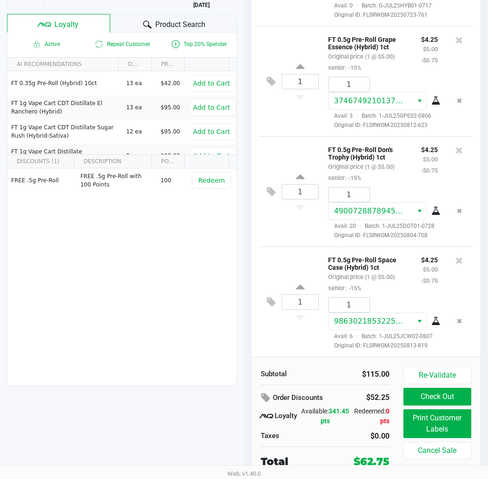
click at [451, 397] on button "Check Out" at bounding box center [438, 397] width 68 height 18
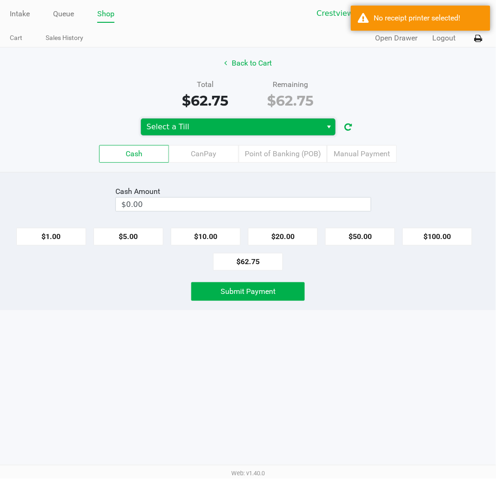
click at [257, 123] on span "Select a Till" at bounding box center [231, 126] width 170 height 11
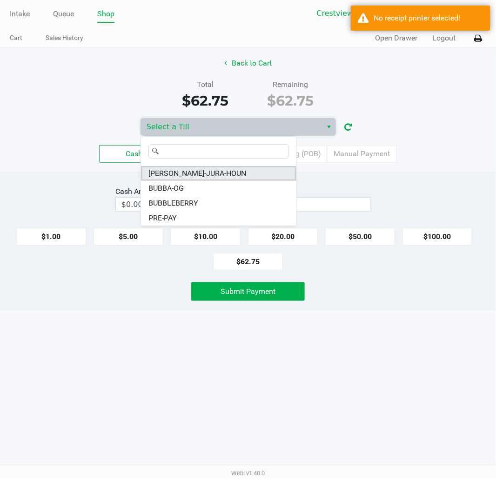
click at [217, 173] on li "[PERSON_NAME]-JURA-HOUN" at bounding box center [218, 173] width 155 height 15
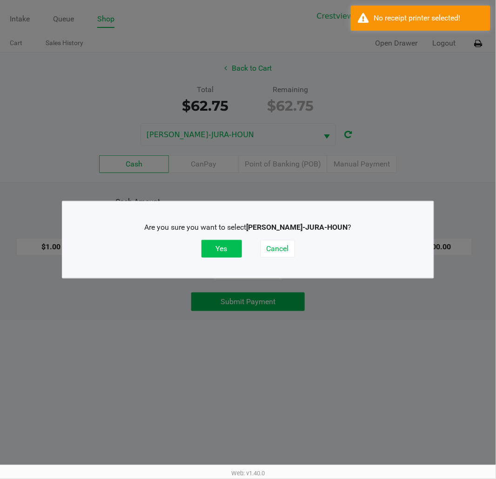
click at [221, 247] on button "Yes" at bounding box center [221, 249] width 40 height 18
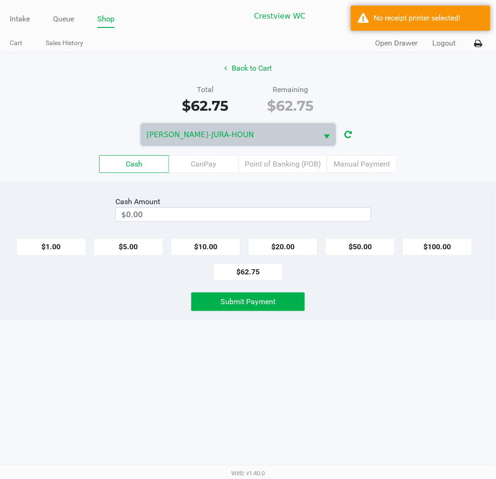
click at [457, 136] on div "[PERSON_NAME]-JURA-HOUN" at bounding box center [248, 134] width 496 height 23
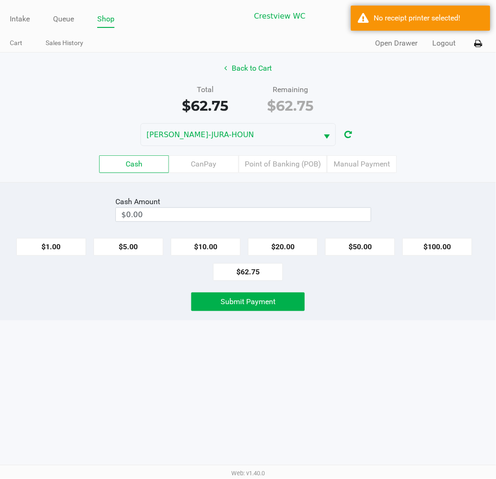
click at [281, 165] on label "Point of Banking (POB)" at bounding box center [282, 164] width 88 height 18
click at [0, 0] on 7 "Point of Banking (POB)" at bounding box center [0, 0] width 0 height 0
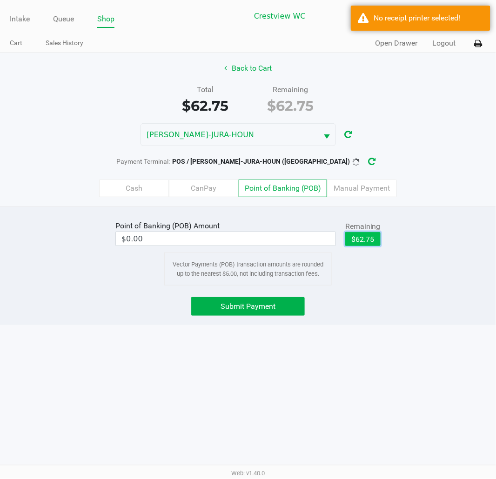
click at [362, 241] on button "$62.75" at bounding box center [362, 239] width 35 height 14
type input "$62.75"
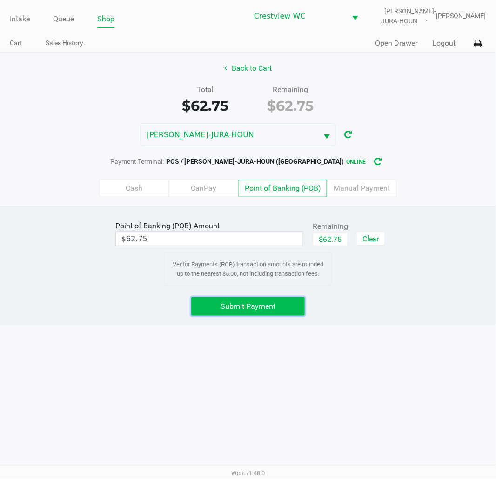
click at [287, 307] on button "Submit Payment" at bounding box center [247, 306] width 113 height 19
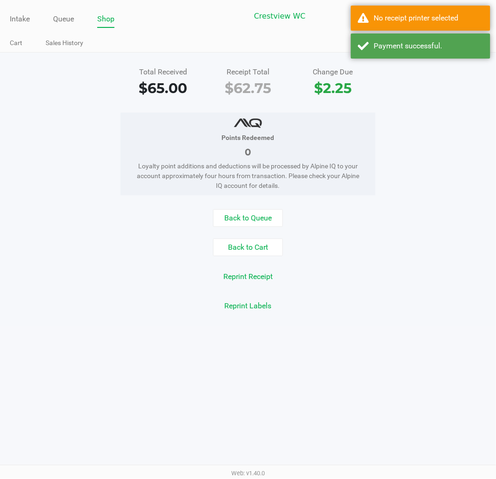
click at [449, 324] on div "Total Received $65.00 Receipt Total $62.75 Change Due $2.25 Points Redeemed 0 L…" at bounding box center [248, 189] width 496 height 273
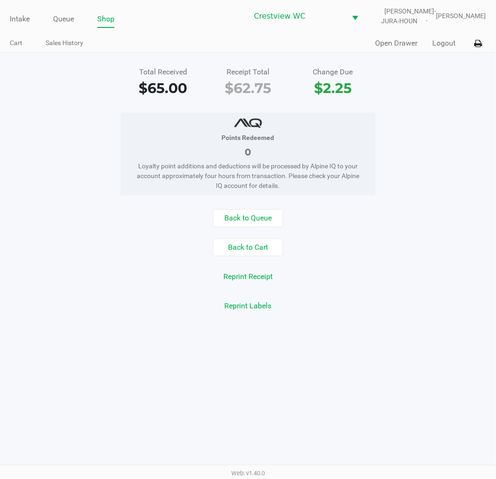
click at [424, 152] on div "Points Redeemed 0 Loyalty point additions and deductions will be processed by A…" at bounding box center [248, 154] width 510 height 83
click at [477, 44] on icon at bounding box center [478, 43] width 8 height 7
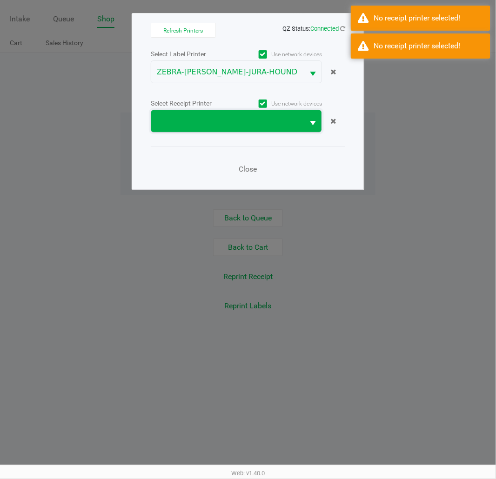
click at [252, 116] on span at bounding box center [227, 121] width 141 height 11
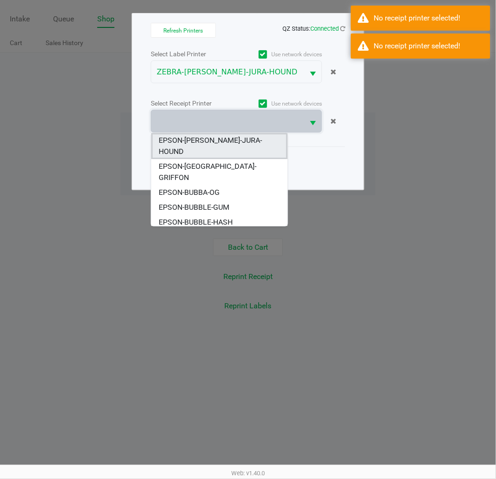
click at [220, 139] on span "EPSON-[PERSON_NAME]-JURA-HOUND" at bounding box center [219, 146] width 121 height 22
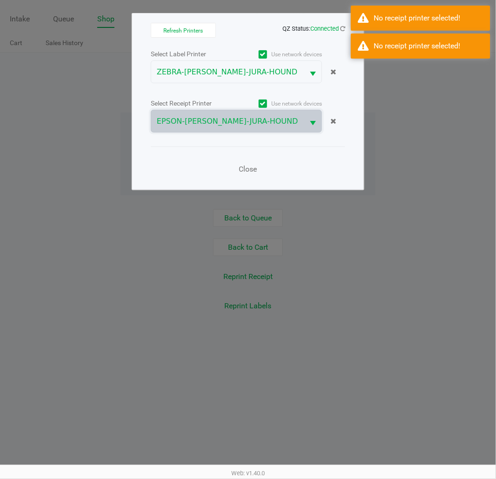
click at [359, 170] on div "Refresh Printers QZ Status: Connected Select Label Printer Use network devices …" at bounding box center [248, 101] width 232 height 177
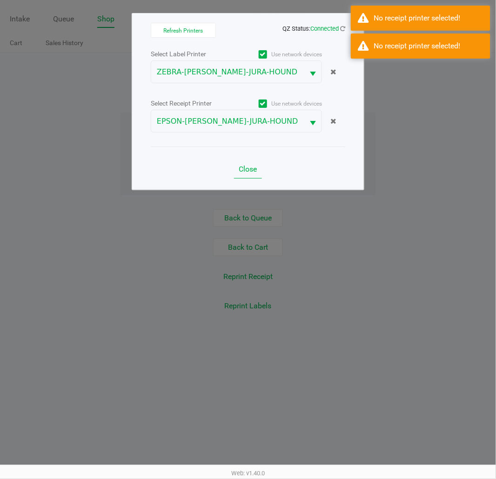
click at [245, 168] on span "Close" at bounding box center [248, 169] width 18 height 9
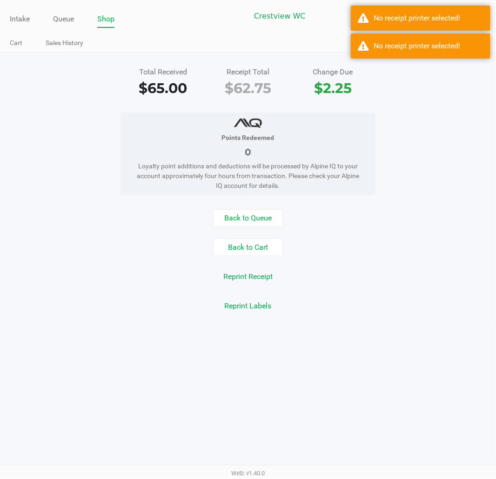
click at [440, 185] on div "Points Redeemed 0 Loyalty point additions and deductions will be processed by A…" at bounding box center [248, 154] width 510 height 83
click at [253, 277] on button "Reprint Receipt" at bounding box center [247, 277] width 61 height 18
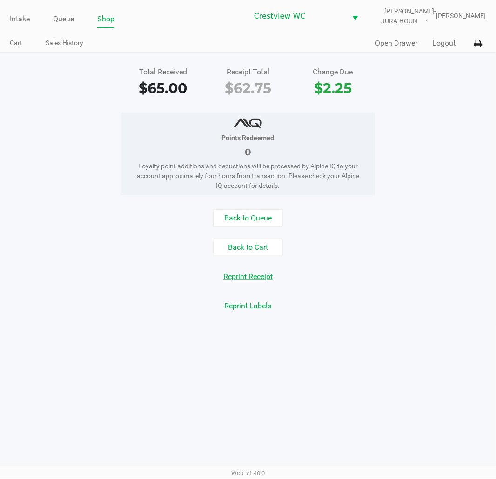
click at [391, 42] on button "Open Drawer" at bounding box center [396, 43] width 42 height 11
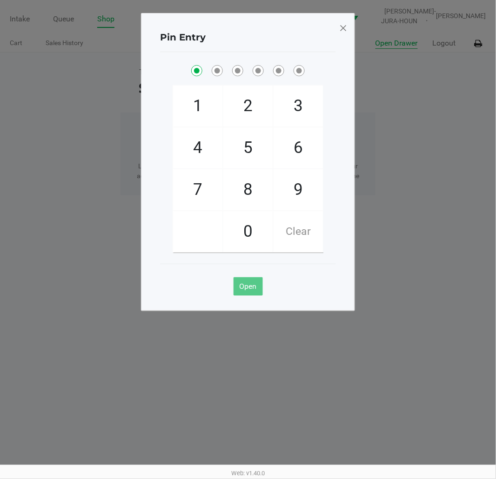
checkbox input "true"
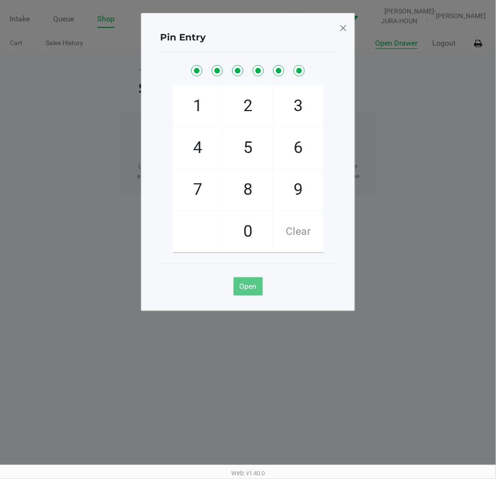
checkbox input "true"
click at [343, 32] on span at bounding box center [343, 27] width 8 height 15
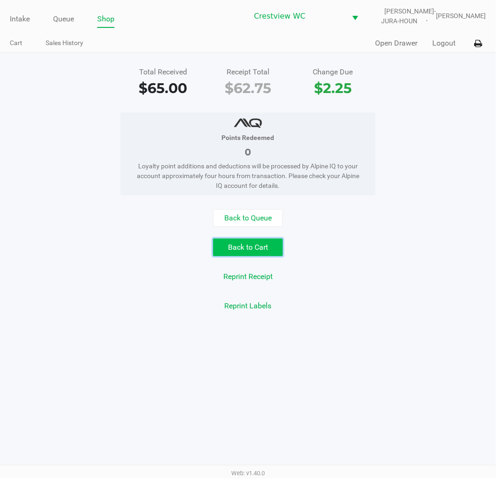
click at [254, 254] on button "Back to Cart" at bounding box center [248, 247] width 70 height 18
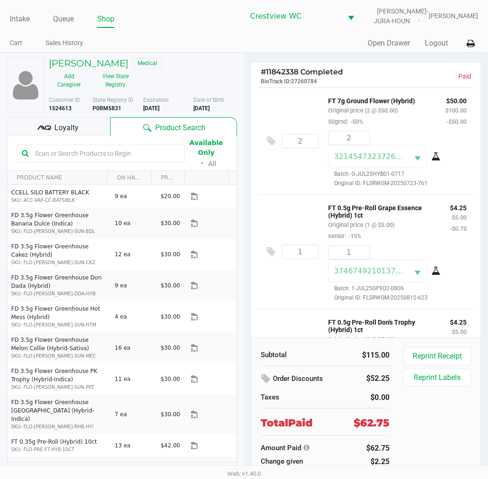
click at [102, 108] on b "P0RM5831" at bounding box center [107, 108] width 29 height 7
copy b "P0RM5831"
drag, startPoint x: 224, startPoint y: 112, endPoint x: 194, endPoint y: 110, distance: 30.3
click at [194, 110] on div "Date of Birth [DEMOGRAPHIC_DATA]" at bounding box center [218, 104] width 51 height 17
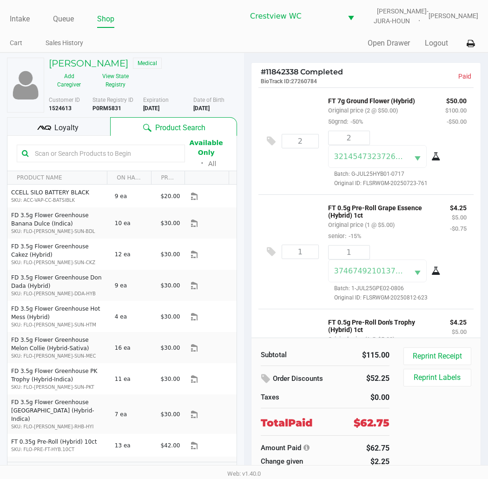
copy b "[DATE]"
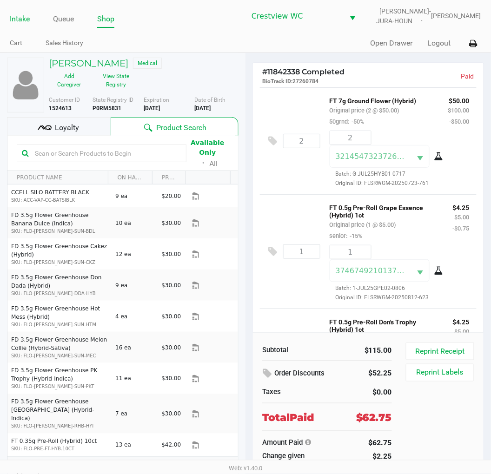
click at [14, 18] on link "Intake" at bounding box center [20, 19] width 20 height 13
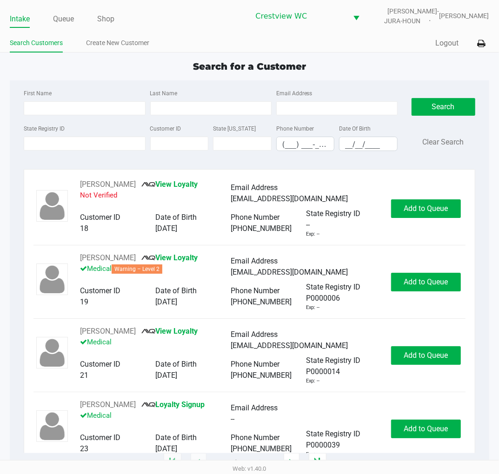
click at [114, 151] on div "State Registry ID" at bounding box center [84, 137] width 126 height 28
click at [114, 145] on input "State Registry ID" at bounding box center [84, 144] width 121 height 14
click at [106, 23] on link "Shop" at bounding box center [105, 19] width 17 height 13
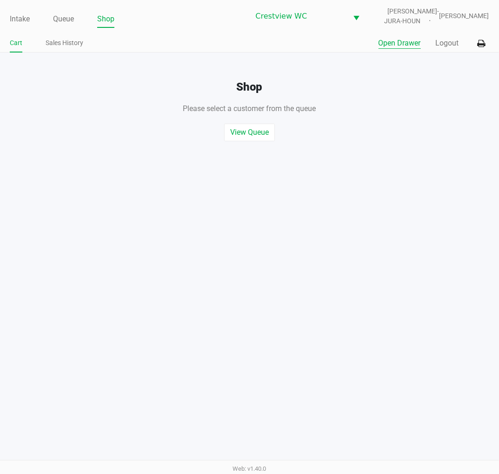
click at [396, 43] on button "Open Drawer" at bounding box center [399, 43] width 42 height 11
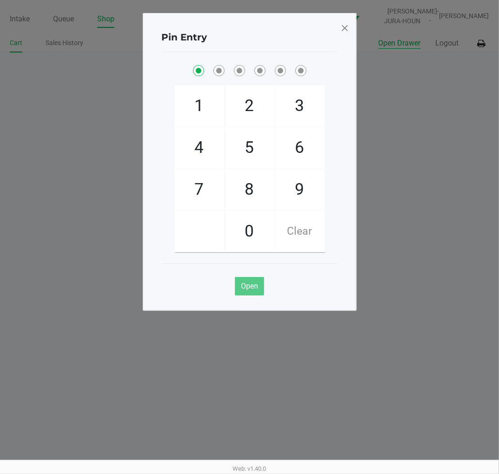
checkbox input "true"
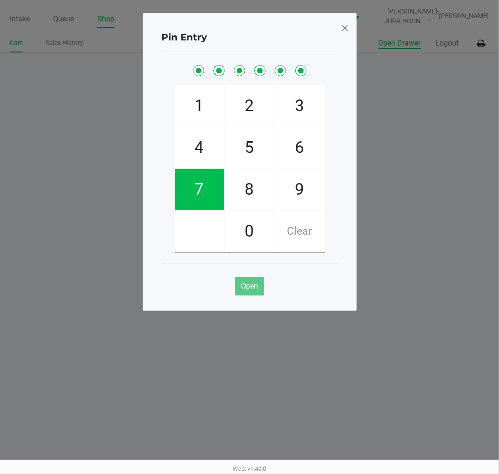
checkbox input "true"
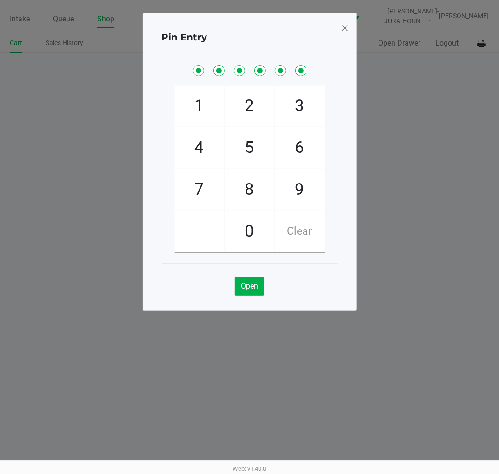
click at [342, 26] on span at bounding box center [344, 27] width 8 height 15
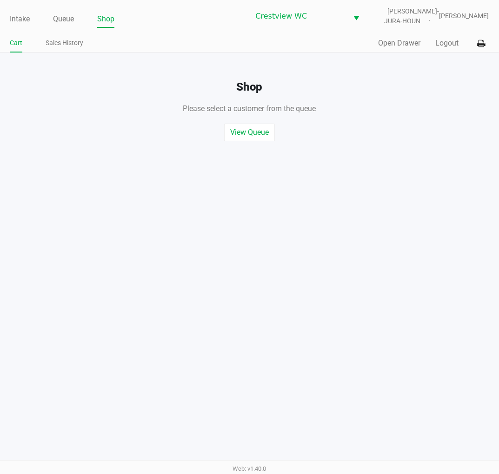
click at [431, 136] on div "View Queue Start Quick Sale" at bounding box center [249, 127] width 513 height 27
click at [17, 22] on link "Intake" at bounding box center [20, 19] width 20 height 13
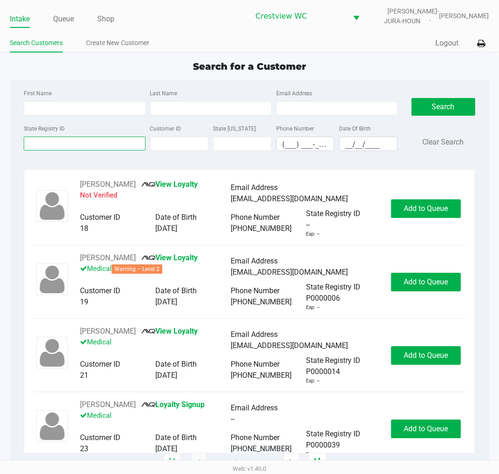
click at [135, 144] on div "State Registry ID" at bounding box center [84, 137] width 126 height 28
click at [106, 144] on input "State Registry ID" at bounding box center [84, 144] width 121 height 14
click at [108, 144] on input "State Registry ID" at bounding box center [84, 144] width 121 height 14
click at [114, 144] on input "State Registry ID" at bounding box center [84, 144] width 121 height 14
type input "8kf3308"
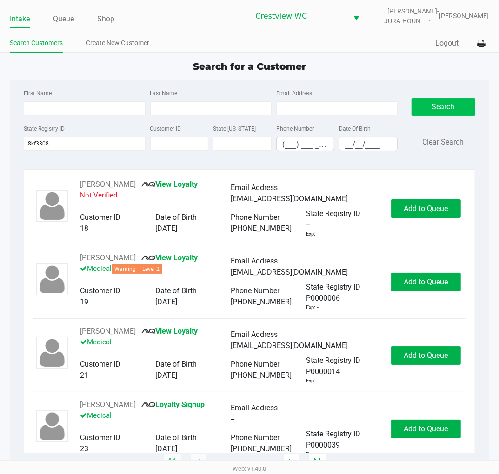
click at [453, 100] on button "Search" at bounding box center [443, 107] width 64 height 18
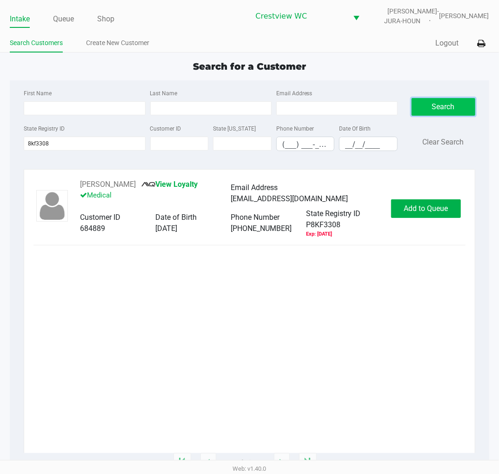
click at [432, 212] on span "Add to Queue" at bounding box center [426, 208] width 44 height 9
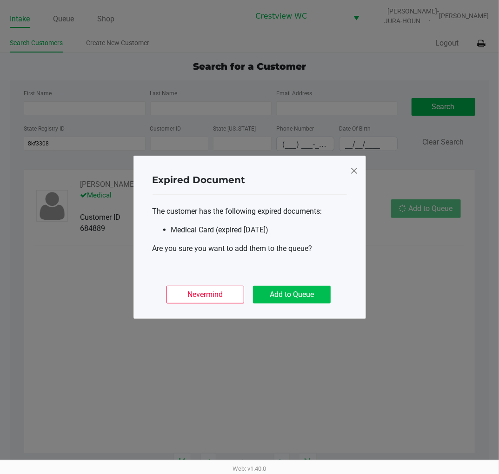
click at [309, 294] on button "Add to Queue" at bounding box center [292, 295] width 78 height 18
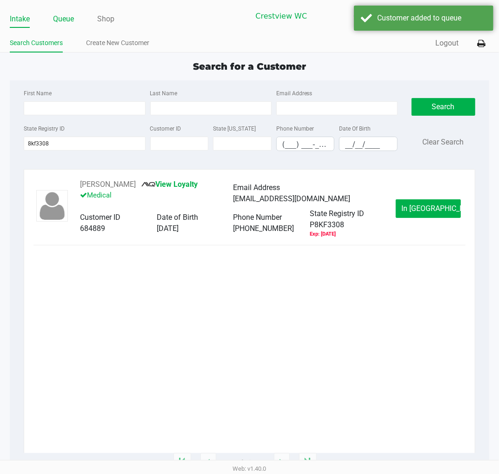
click at [66, 17] on link "Queue" at bounding box center [63, 19] width 21 height 13
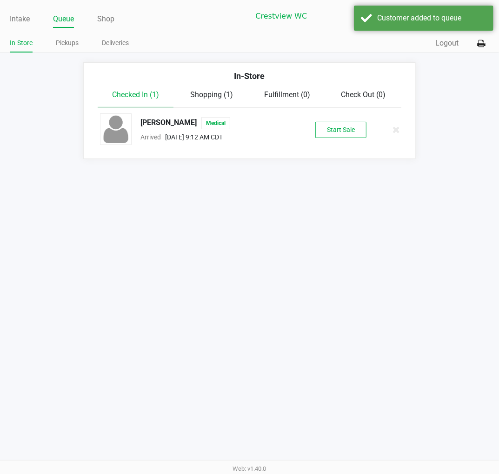
click at [341, 161] on div "Intake Queue Shop Crestview [PERSON_NAME]-JURA-HOUN [PERSON_NAME] In-Store Pick…" at bounding box center [249, 237] width 499 height 474
click at [344, 129] on button "Start Sale" at bounding box center [340, 130] width 51 height 16
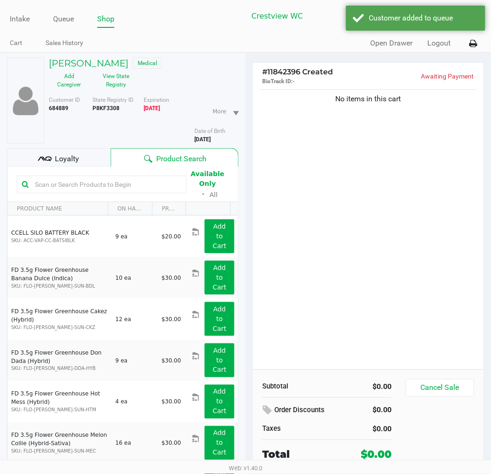
click at [115, 85] on button "View State Registry" at bounding box center [113, 80] width 47 height 23
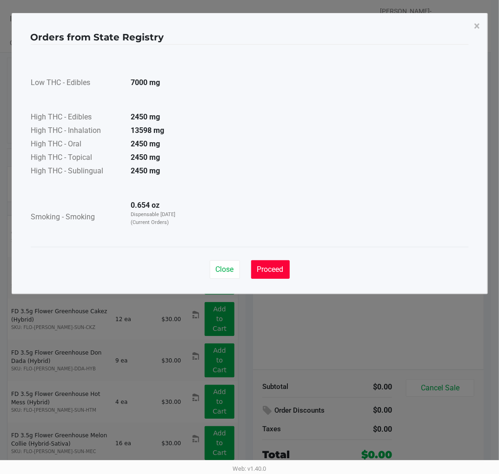
click at [278, 271] on span "Proceed" at bounding box center [270, 269] width 26 height 9
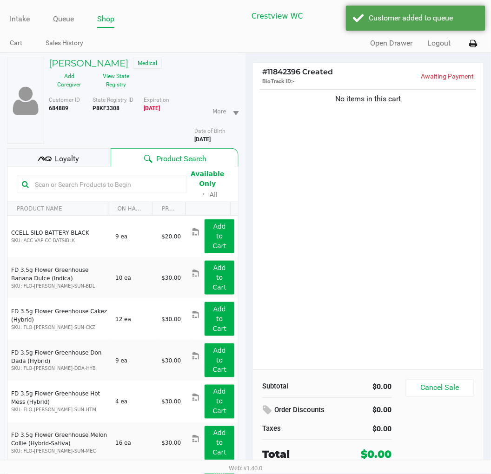
click at [338, 261] on div "Close Proceed" at bounding box center [245, 243] width 438 height 38
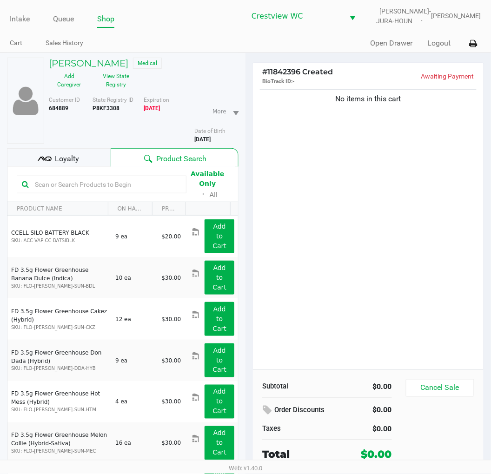
click at [151, 180] on input "text" at bounding box center [106, 185] width 150 height 14
click at [134, 180] on input "text" at bounding box center [106, 185] width 150 height 14
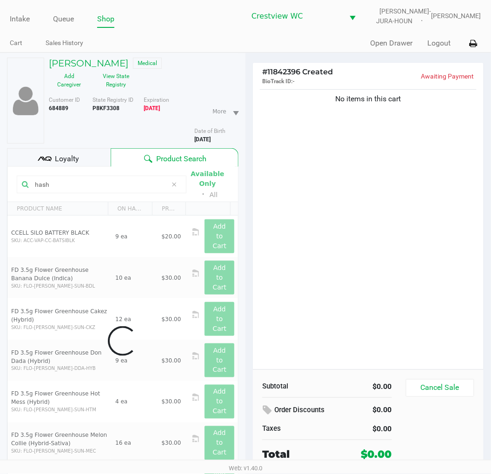
type input "hash"
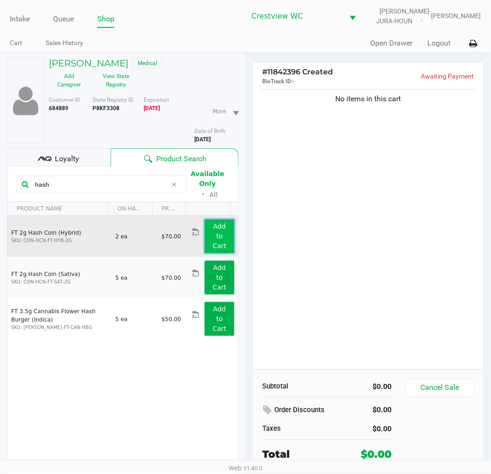
click at [214, 230] on app-button-loader "Add to Cart" at bounding box center [219, 236] width 14 height 27
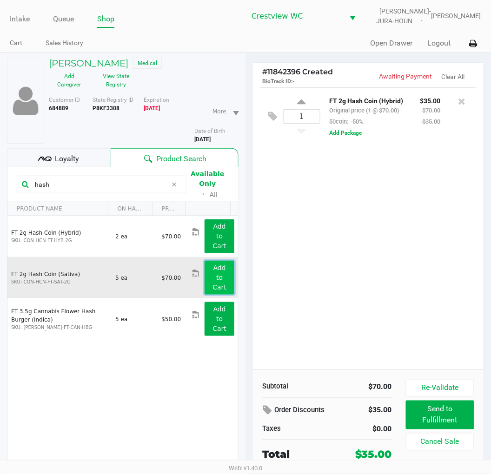
click at [212, 267] on app-button-loader "Add to Cart" at bounding box center [219, 277] width 14 height 27
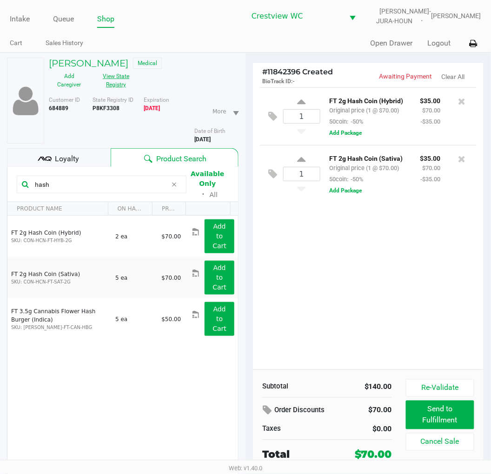
click at [113, 81] on button "View State Registry" at bounding box center [113, 80] width 47 height 23
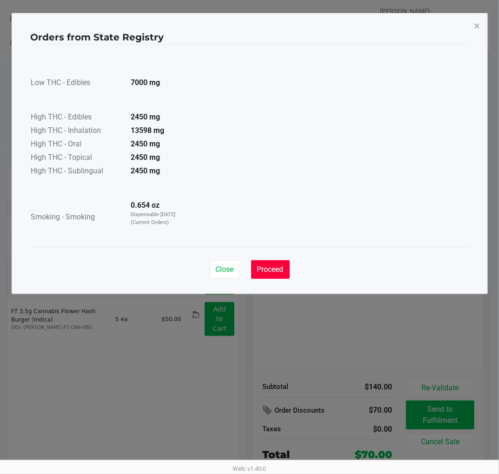
click at [270, 263] on button "Proceed" at bounding box center [270, 269] width 39 height 19
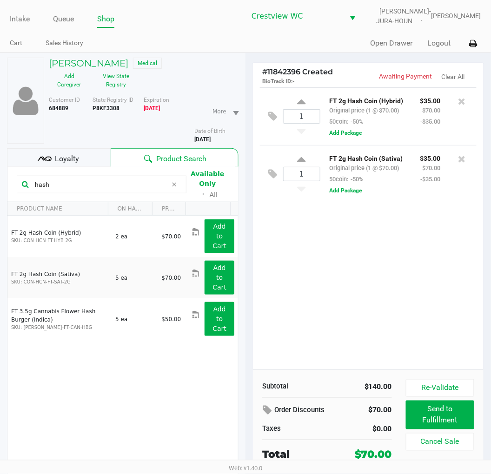
click at [109, 186] on input "hash" at bounding box center [99, 185] width 136 height 14
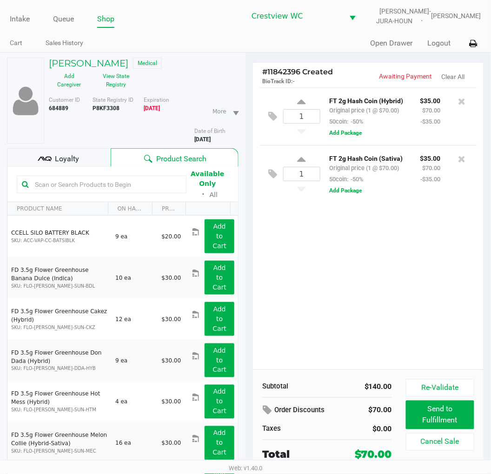
click at [76, 155] on span "Loyalty" at bounding box center [67, 158] width 24 height 11
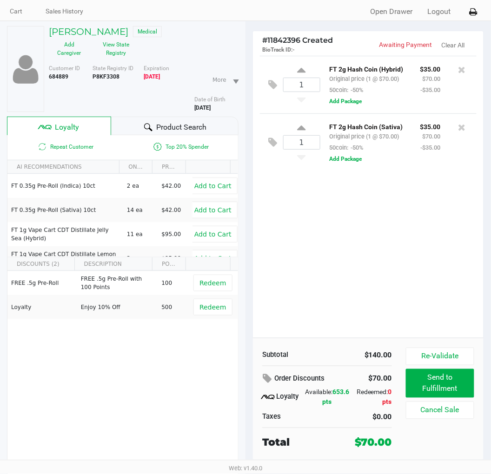
click at [178, 129] on span "Product Search" at bounding box center [181, 127] width 50 height 11
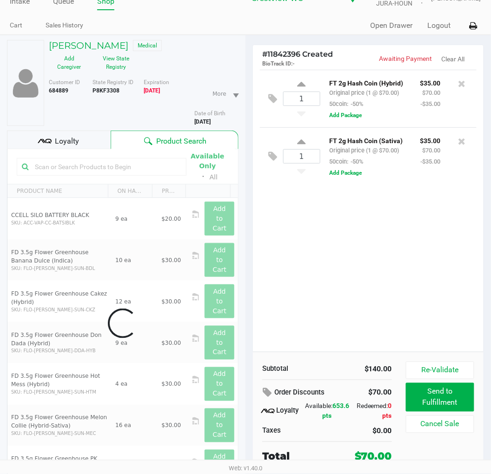
scroll to position [32, 0]
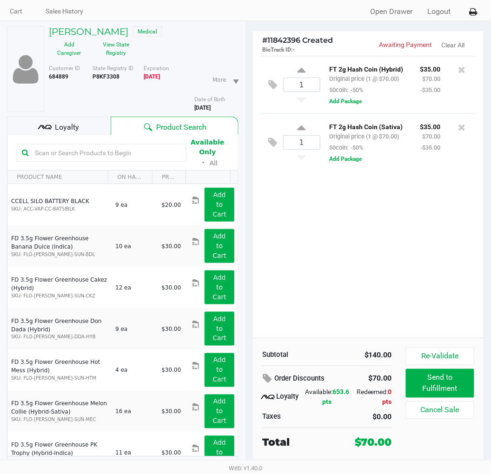
click at [152, 152] on input "text" at bounding box center [106, 153] width 150 height 14
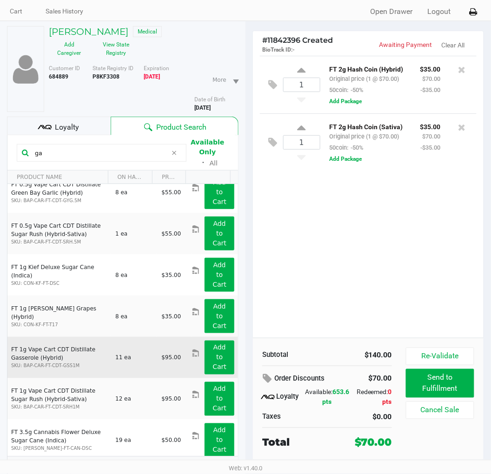
scroll to position [0, 0]
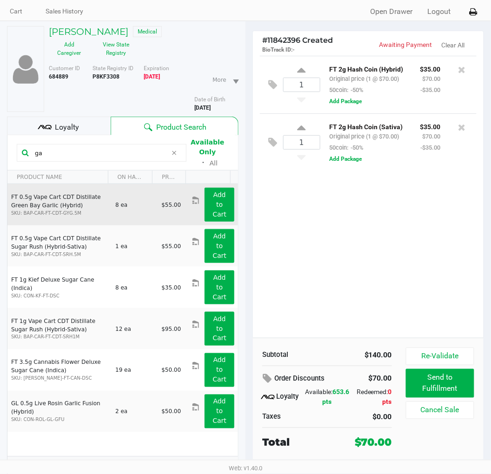
type input "g"
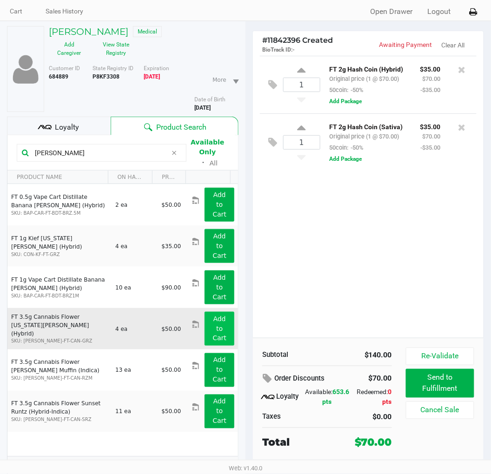
type input "[PERSON_NAME]"
click at [206, 312] on button "Add to Cart" at bounding box center [220, 329] width 30 height 34
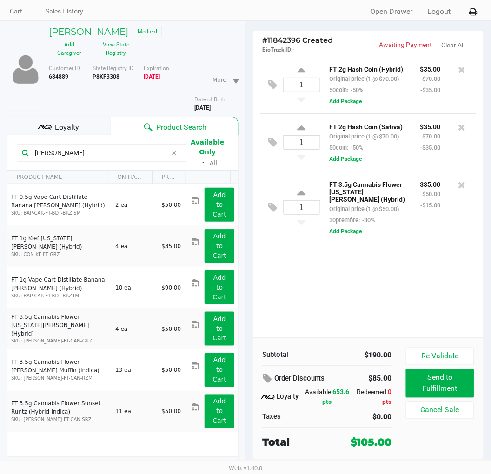
click at [78, 124] on div "Loyalty" at bounding box center [59, 126] width 104 height 19
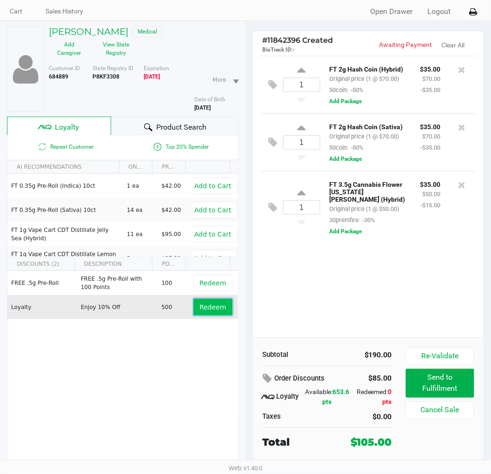
click at [219, 304] on button "Redeem" at bounding box center [212, 307] width 39 height 17
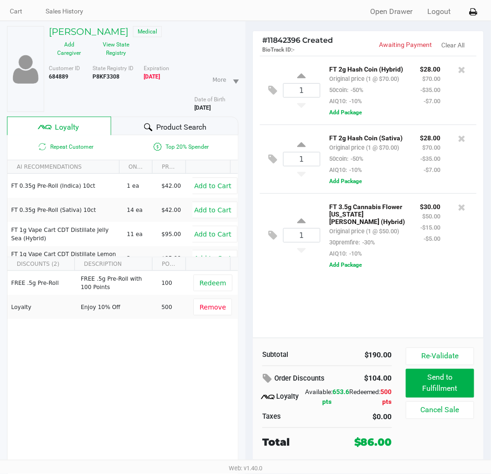
click at [387, 316] on div "1 FT 2g Hash Coin (Hybrid) Original price (1 @ $70.00) 50coin: -50% AIQ10: -10%…" at bounding box center [368, 197] width 231 height 282
click at [193, 122] on span "Product Search" at bounding box center [181, 127] width 50 height 11
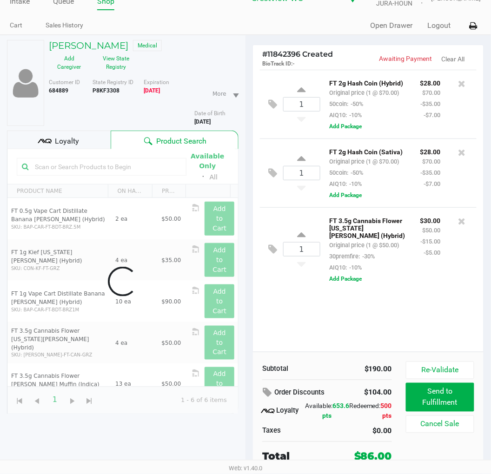
scroll to position [32, 0]
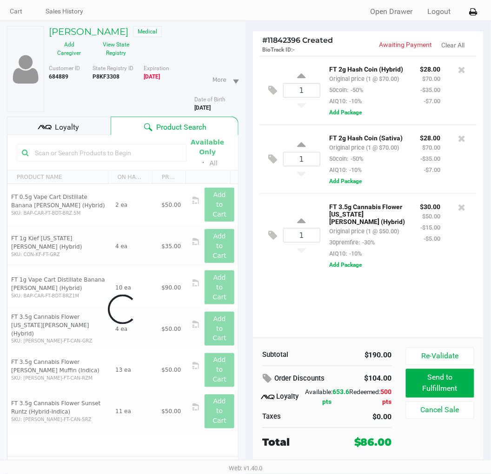
click at [324, 312] on div "1 FT 2g Hash Coin (Hybrid) Original price (1 @ $70.00) 50coin: -50% AIQ10: -10%…" at bounding box center [368, 197] width 231 height 282
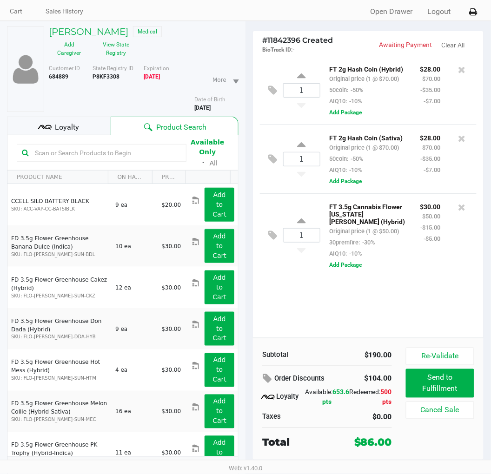
click at [451, 285] on div "1 FT 2g Hash Coin (Hybrid) Original price (1 @ $70.00) 50coin: -50% AIQ10: -10%…" at bounding box center [368, 197] width 231 height 282
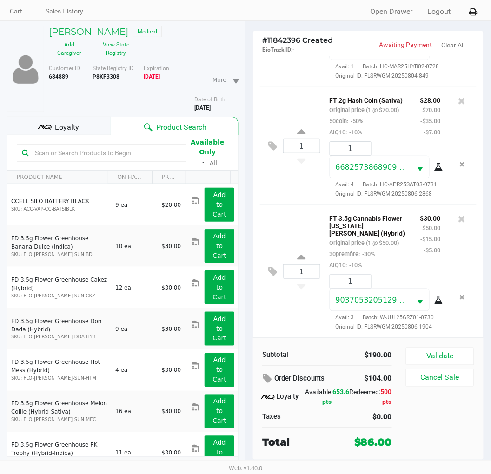
scroll to position [171, 0]
click at [455, 353] on button "Validate" at bounding box center [440, 357] width 68 height 18
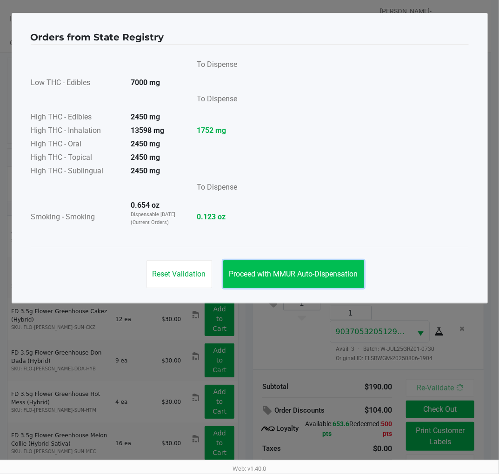
click at [299, 277] on span "Proceed with MMUR Auto-Dispensation" at bounding box center [293, 274] width 129 height 9
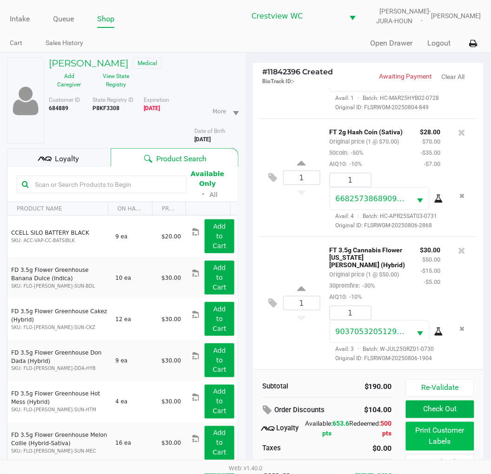
click at [441, 434] on button "Print Customer Labels" at bounding box center [440, 436] width 68 height 29
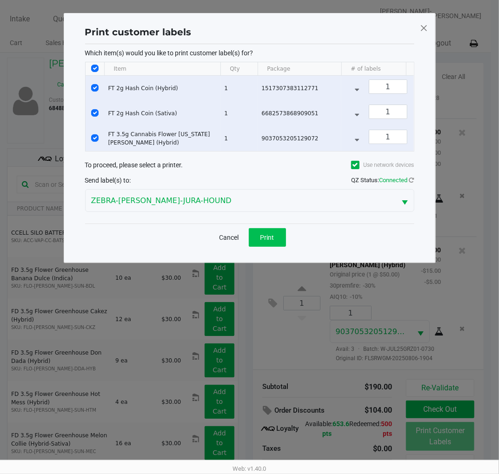
click at [276, 242] on button "Print" at bounding box center [267, 237] width 37 height 19
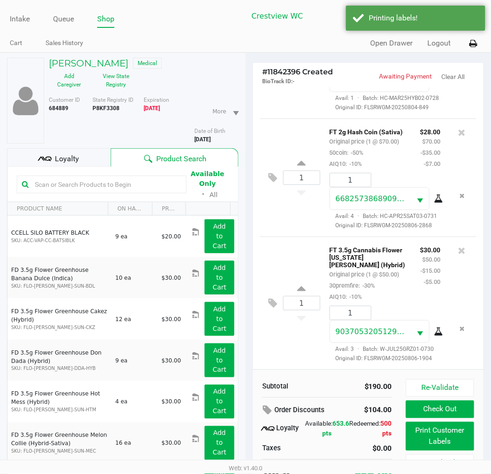
click at [302, 199] on div "1 FT 2g Hash Coin (Sativa) Original price (1 @ $70.00) 50coin: -50% AIQ10: -10%…" at bounding box center [368, 178] width 217 height 118
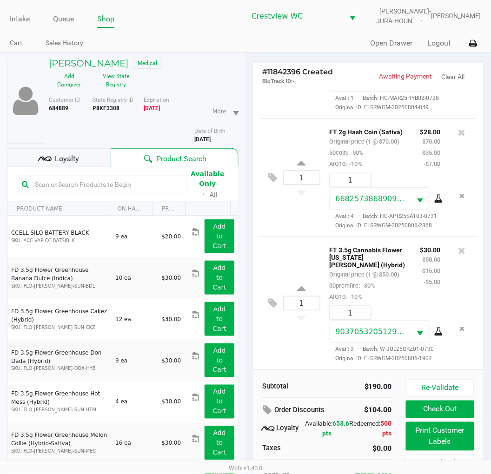
click at [321, 393] on div "Subtotal $190.00 Order Discounts $104.00 Loyalty Available: 653.6 pts Redeemed:…" at bounding box center [327, 430] width 144 height 103
click at [85, 157] on div "Loyalty" at bounding box center [59, 157] width 104 height 19
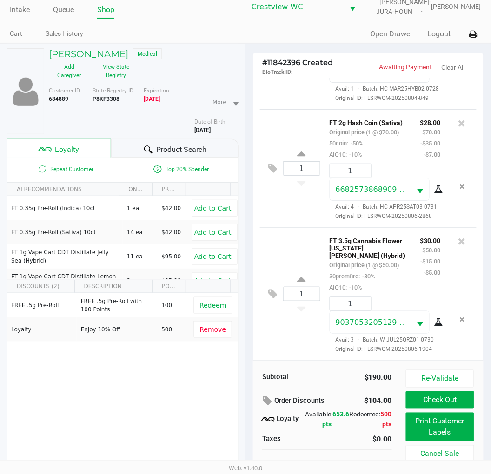
scroll to position [46, 0]
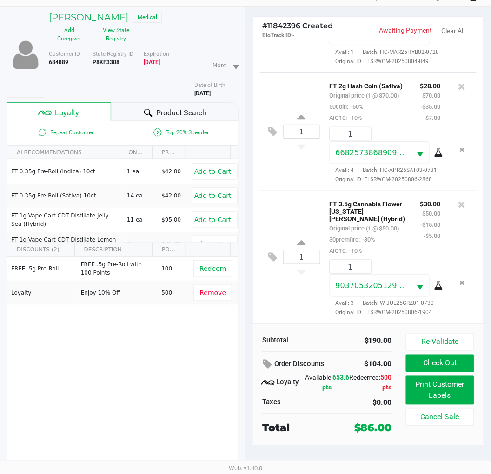
click at [289, 303] on div "1 FT 3.5g Cannabis Flower [US_STATE][PERSON_NAME] (Hybrid) Original price (1 @ …" at bounding box center [368, 257] width 217 height 133
click at [161, 407] on div "Repeat Customer Top 20% Spender AI RECOMMENDATIONS ON HAND PRICE FT 0.35g Pre-R…" at bounding box center [123, 295] width 232 height 349
click at [445, 364] on button "Check Out" at bounding box center [440, 364] width 68 height 18
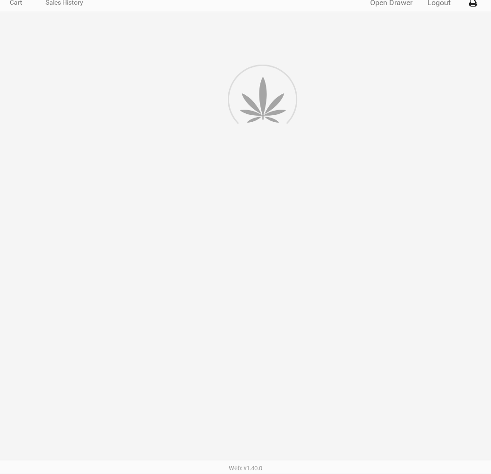
scroll to position [41, 0]
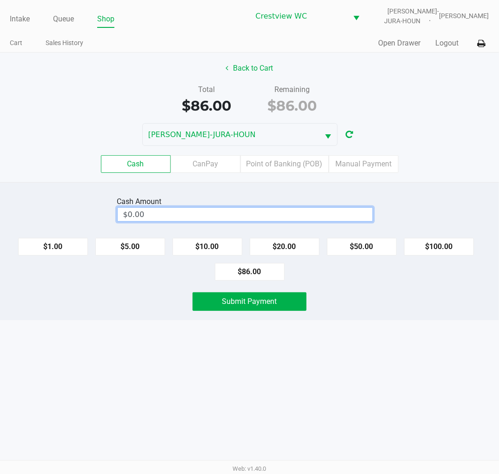
click at [315, 211] on input "$0.00" at bounding box center [245, 214] width 255 height 13
click at [387, 332] on div "Intake Queue Shop Crestview [PERSON_NAME]-JURA-HOUN [PERSON_NAME] Cart Sales Hi…" at bounding box center [249, 237] width 499 height 474
type input "$100.00"
click at [291, 298] on button "Submit Payment" at bounding box center [249, 301] width 114 height 19
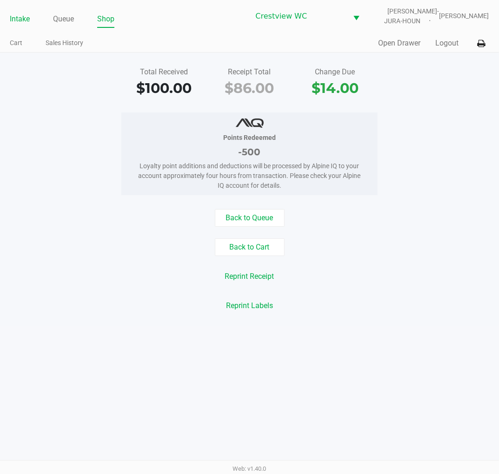
click at [22, 17] on link "Intake" at bounding box center [20, 19] width 20 height 13
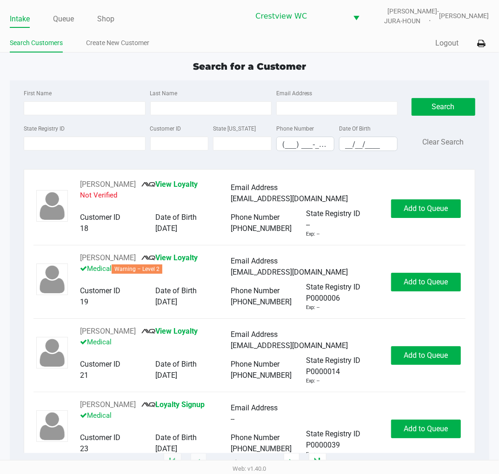
click at [422, 82] on div "First Name Last Name Email Address State Registry ID Customer ID State [US_STAT…" at bounding box center [249, 122] width 465 height 85
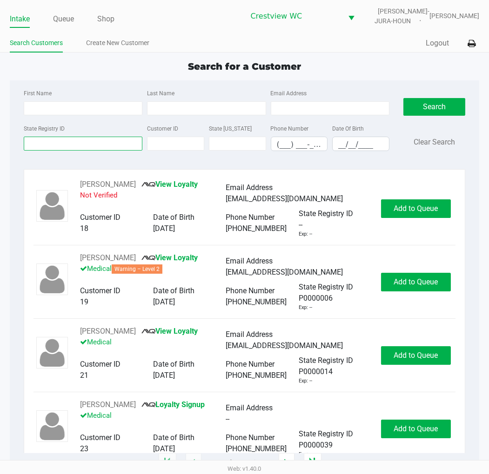
click at [93, 149] on input "State Registry ID" at bounding box center [83, 144] width 119 height 14
click at [103, 144] on input "State Registry ID" at bounding box center [83, 144] width 119 height 14
type input "3tx5370"
click at [438, 103] on button "Search" at bounding box center [434, 107] width 62 height 18
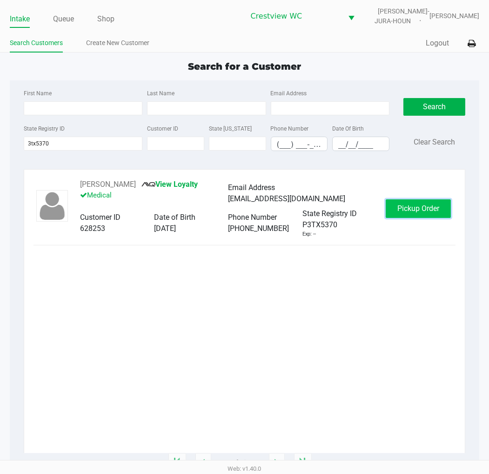
click at [401, 211] on span "Pickup Order" at bounding box center [418, 208] width 42 height 9
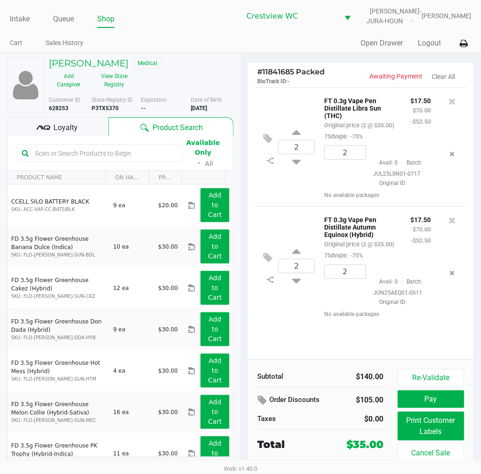
click at [280, 329] on div "2 FT 0.3g Vape Pen Distillate Libra Sun (THC) Original price (2 @ $35.00) 75dva…" at bounding box center [360, 223] width 225 height 272
click at [203, 47] on ul "Cart Sales History" at bounding box center [125, 44] width 231 height 16
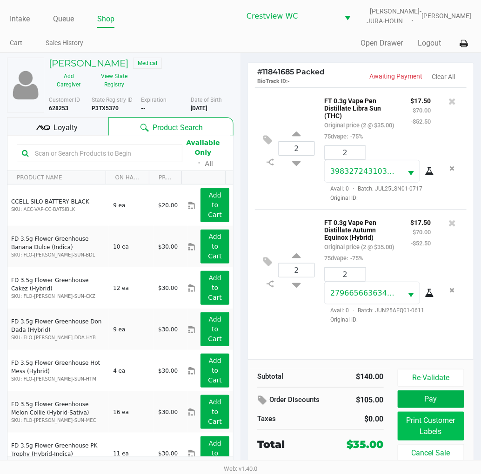
click at [437, 426] on button "Print Customer Labels" at bounding box center [430, 426] width 66 height 29
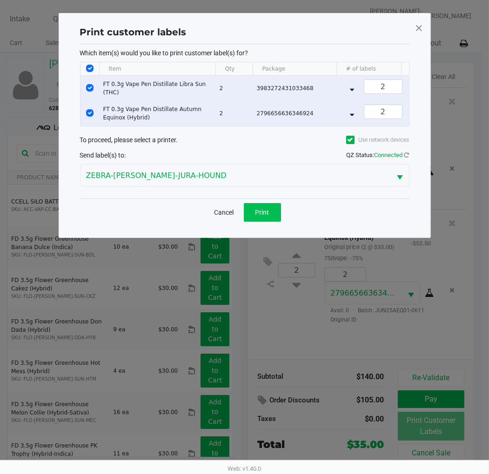
click at [272, 221] on button "Print" at bounding box center [262, 212] width 37 height 19
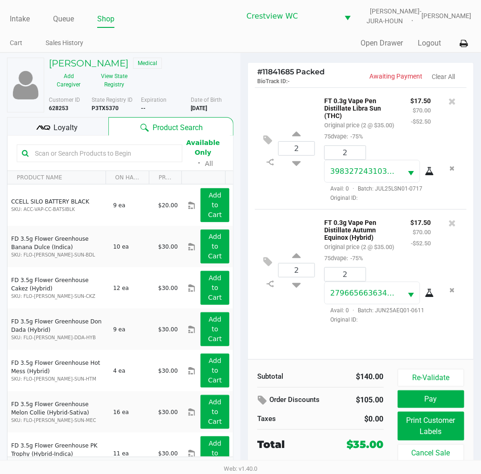
click at [76, 127] on span "Loyalty" at bounding box center [65, 127] width 24 height 11
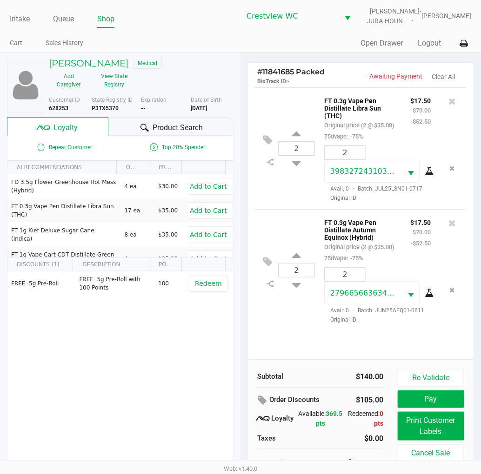
click at [123, 439] on div "Repeat Customer Top 20% Spender AI RECOMMENDATIONS ON HAND PRICE FD 3.5g Flower…" at bounding box center [120, 310] width 226 height 349
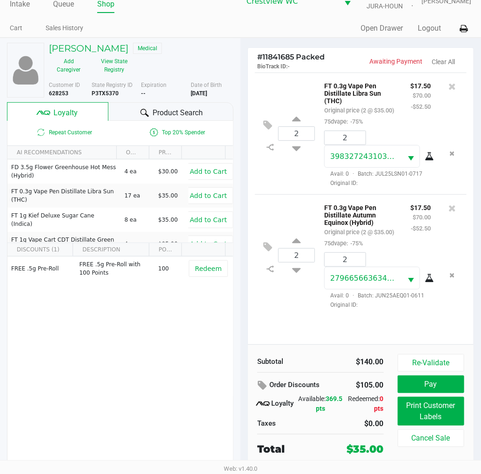
click at [142, 396] on div "FREE .5g Pre-Roll FREE .5g Pre-Roll with 100 Points 100 Redeem" at bounding box center [119, 327] width 225 height 140
click at [307, 338] on div "2 FT 0.3g Vape Pen Distillate Libra Sun (THC) Original price (2 @ $35.00) 75dva…" at bounding box center [360, 209] width 225 height 272
click at [323, 365] on div "$140.00" at bounding box center [355, 362] width 70 height 11
click at [433, 392] on button "Pay" at bounding box center [430, 385] width 66 height 18
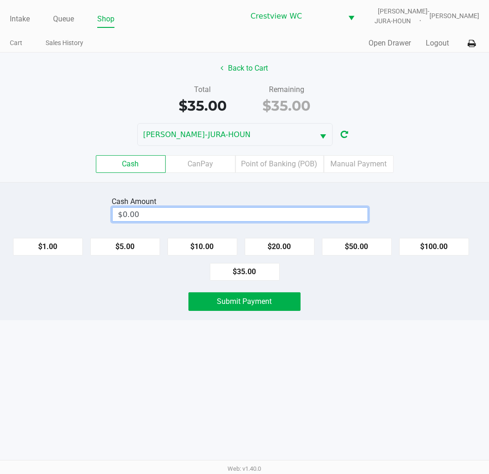
click at [344, 213] on input "$0.00" at bounding box center [240, 214] width 255 height 13
click at [378, 373] on div "Intake Queue Shop Crestview [PERSON_NAME]-JURA-HOUN [PERSON_NAME] Cart Sales Hi…" at bounding box center [244, 237] width 489 height 474
click at [265, 211] on input "$0.00" at bounding box center [240, 214] width 255 height 13
click at [322, 219] on input "0" at bounding box center [240, 214] width 255 height 13
click at [289, 214] on input "0" at bounding box center [240, 214] width 255 height 13
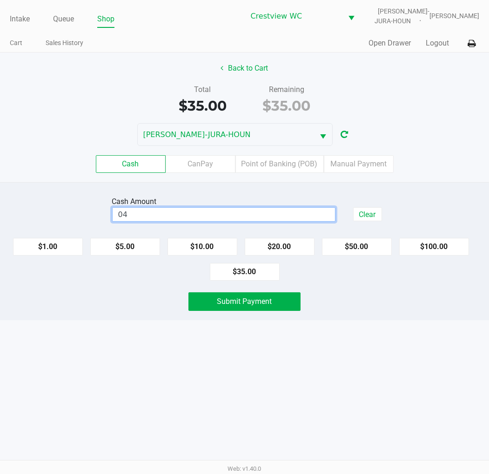
type input "0"
click at [283, 306] on button "Submit Payment" at bounding box center [244, 301] width 112 height 19
type input "$40.00"
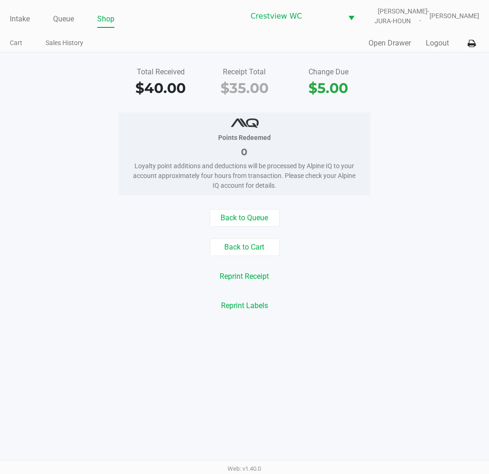
click at [425, 105] on div "Total Received $40.00 Receipt Total $35.00 Change Due $5.00 Points Redeemed 0 L…" at bounding box center [244, 189] width 489 height 273
click at [14, 17] on link "Intake" at bounding box center [20, 19] width 20 height 13
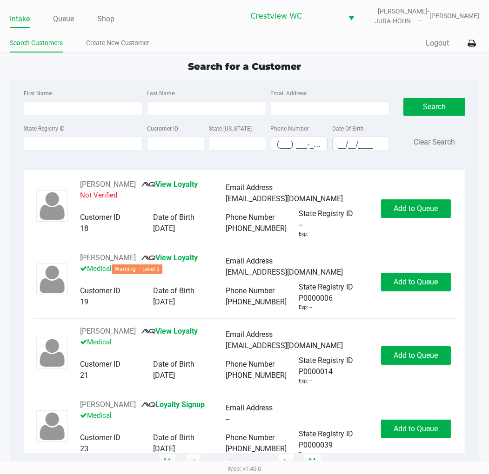
click at [338, 66] on div "Search for a Customer" at bounding box center [244, 67] width 483 height 14
click at [67, 16] on link "Queue" at bounding box center [63, 19] width 21 height 13
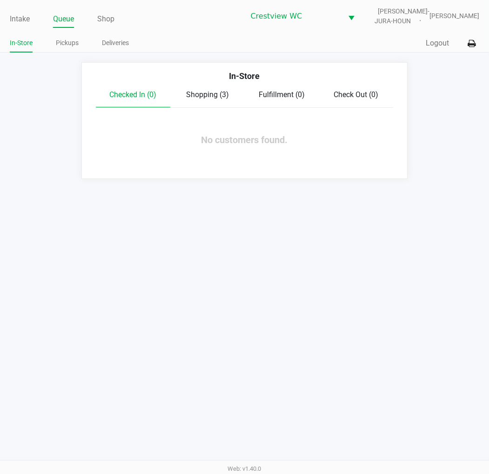
click at [200, 95] on span "Shopping (3)" at bounding box center [207, 94] width 43 height 9
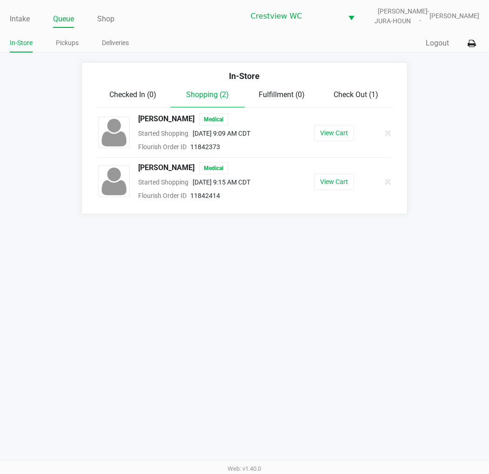
click at [385, 132] on icon at bounding box center [387, 133] width 7 height 7
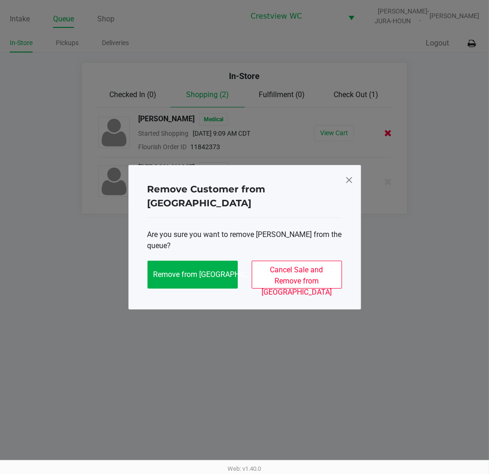
click at [205, 270] on span "Remove from [GEOGRAPHIC_DATA]" at bounding box center [211, 274] width 116 height 9
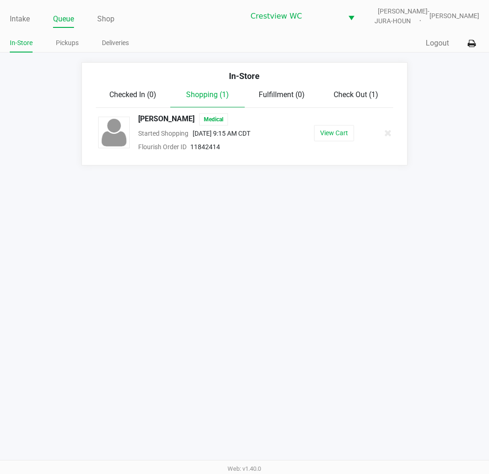
click at [390, 132] on icon at bounding box center [387, 133] width 7 height 7
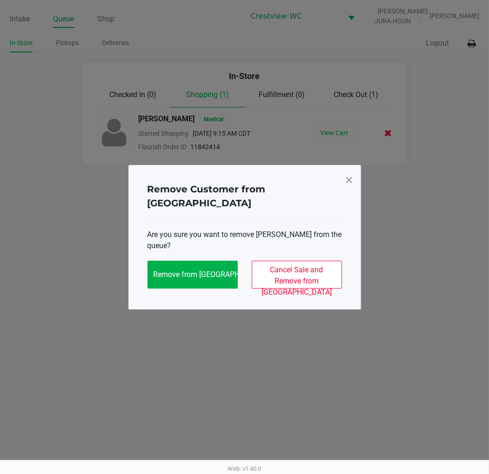
click at [214, 270] on span "Remove from [GEOGRAPHIC_DATA]" at bounding box center [211, 274] width 116 height 9
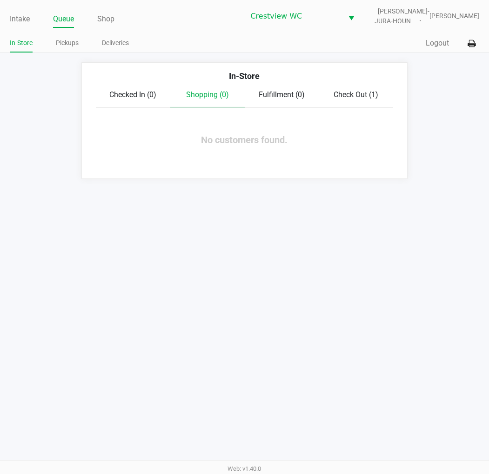
click at [360, 96] on span "Check Out (1)" at bounding box center [355, 94] width 45 height 9
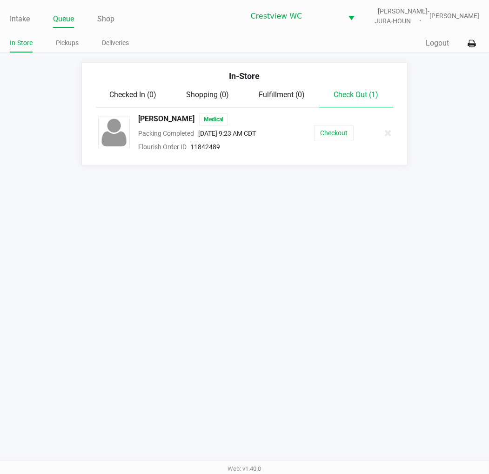
click at [129, 91] on span "Checked In (0)" at bounding box center [133, 94] width 47 height 9
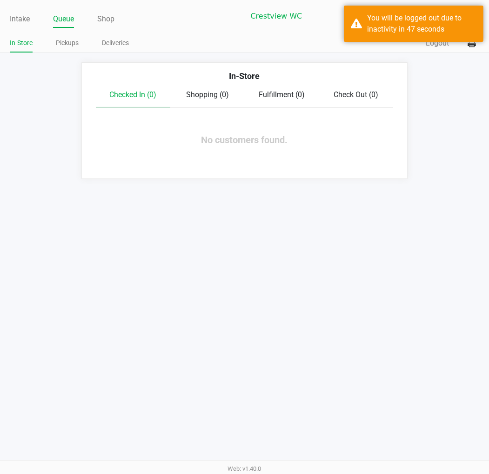
click at [18, 15] on link "Intake" at bounding box center [20, 19] width 20 height 13
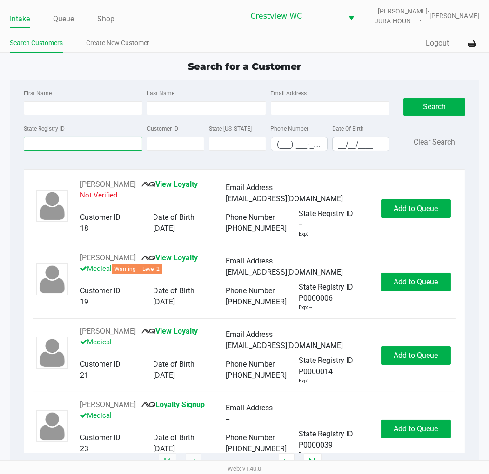
click at [114, 140] on input "State Registry ID" at bounding box center [83, 144] width 119 height 14
click at [66, 14] on link "Queue" at bounding box center [63, 19] width 21 height 13
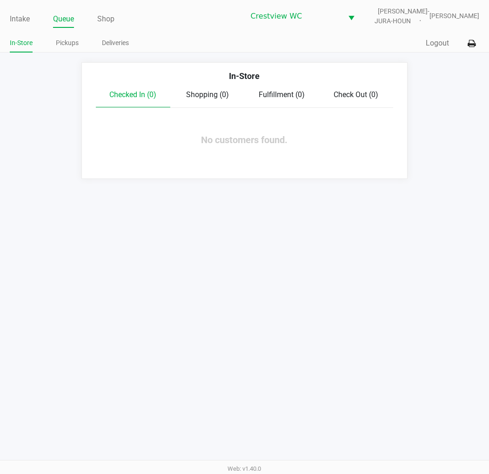
click at [68, 48] on link "Pickups" at bounding box center [67, 43] width 23 height 12
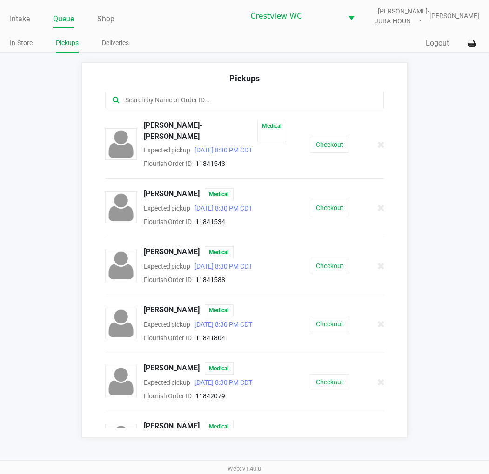
click at [230, 99] on input "text" at bounding box center [242, 100] width 237 height 11
click at [11, 17] on link "Intake" at bounding box center [20, 19] width 20 height 13
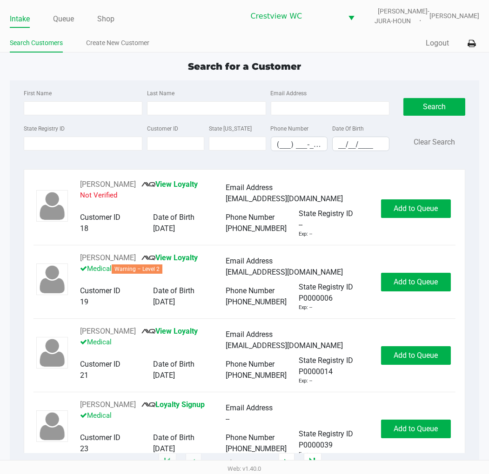
click at [101, 84] on div "First Name Last Name Email Address State Registry ID Customer ID State [US_STAT…" at bounding box center [244, 122] width 455 height 85
click at [115, 62] on div "Search for a Customer" at bounding box center [244, 67] width 483 height 14
click at [261, 56] on app-point-of-sale "Intake Queue Shop Crestview [PERSON_NAME]-JURA-HOUN [PERSON_NAME] Search Custom…" at bounding box center [244, 231] width 489 height 463
click at [61, 91] on div "First Name" at bounding box center [82, 101] width 123 height 28
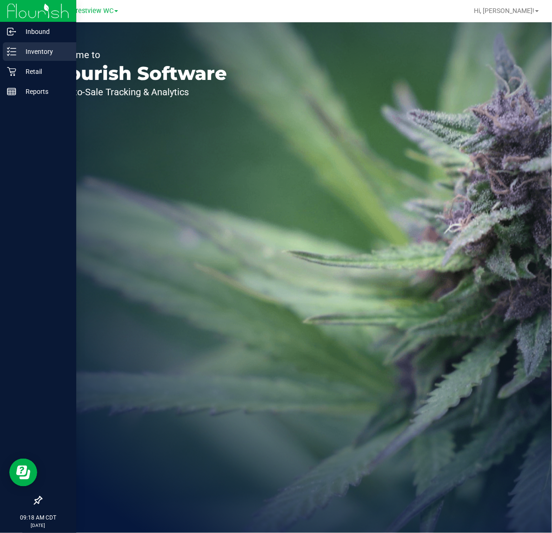
click at [17, 52] on p "Inventory" at bounding box center [44, 51] width 56 height 11
